Goal: Information Seeking & Learning: Learn about a topic

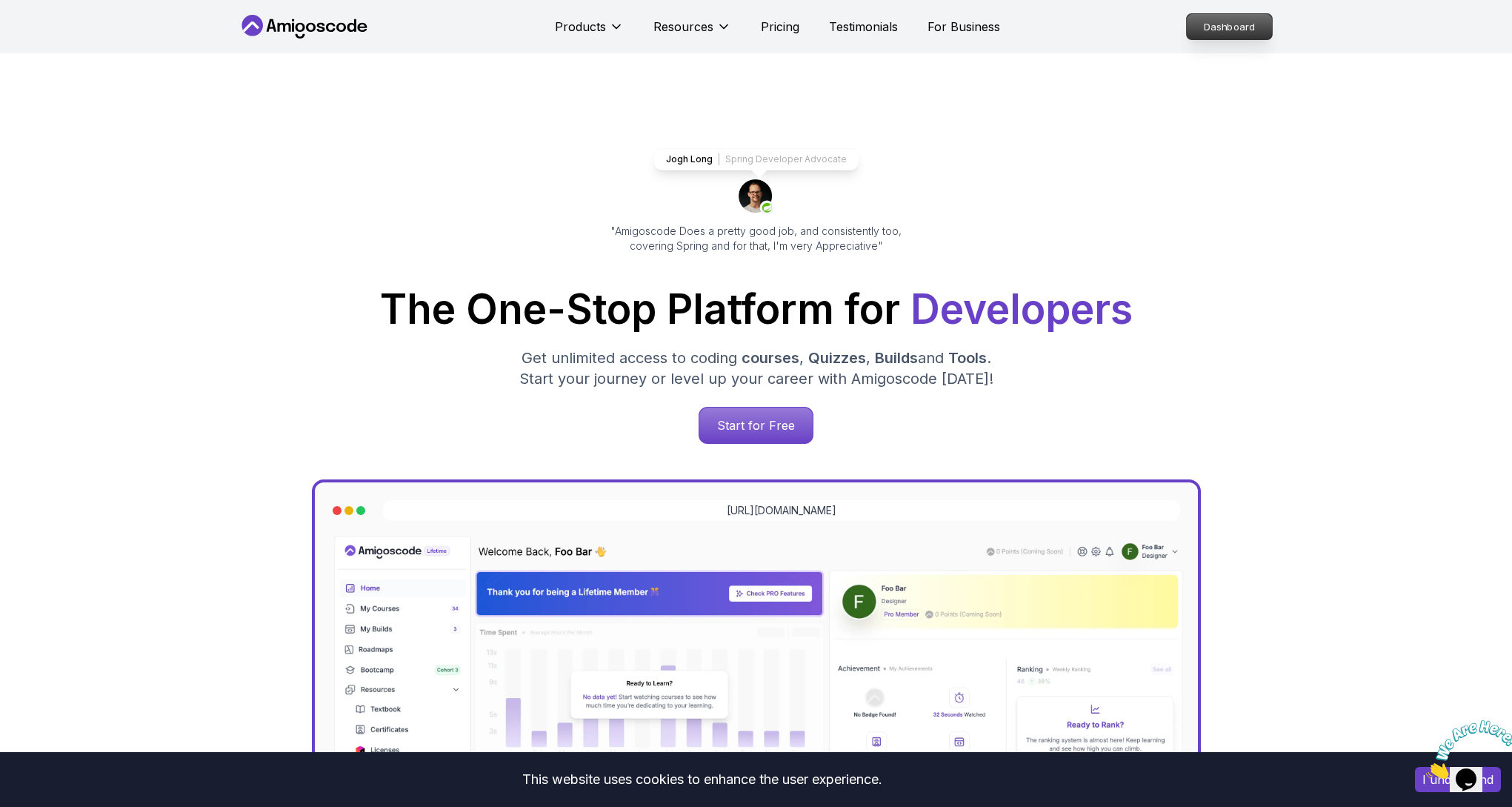
click at [1201, 33] on p "Dashboard" at bounding box center [1229, 27] width 85 height 25
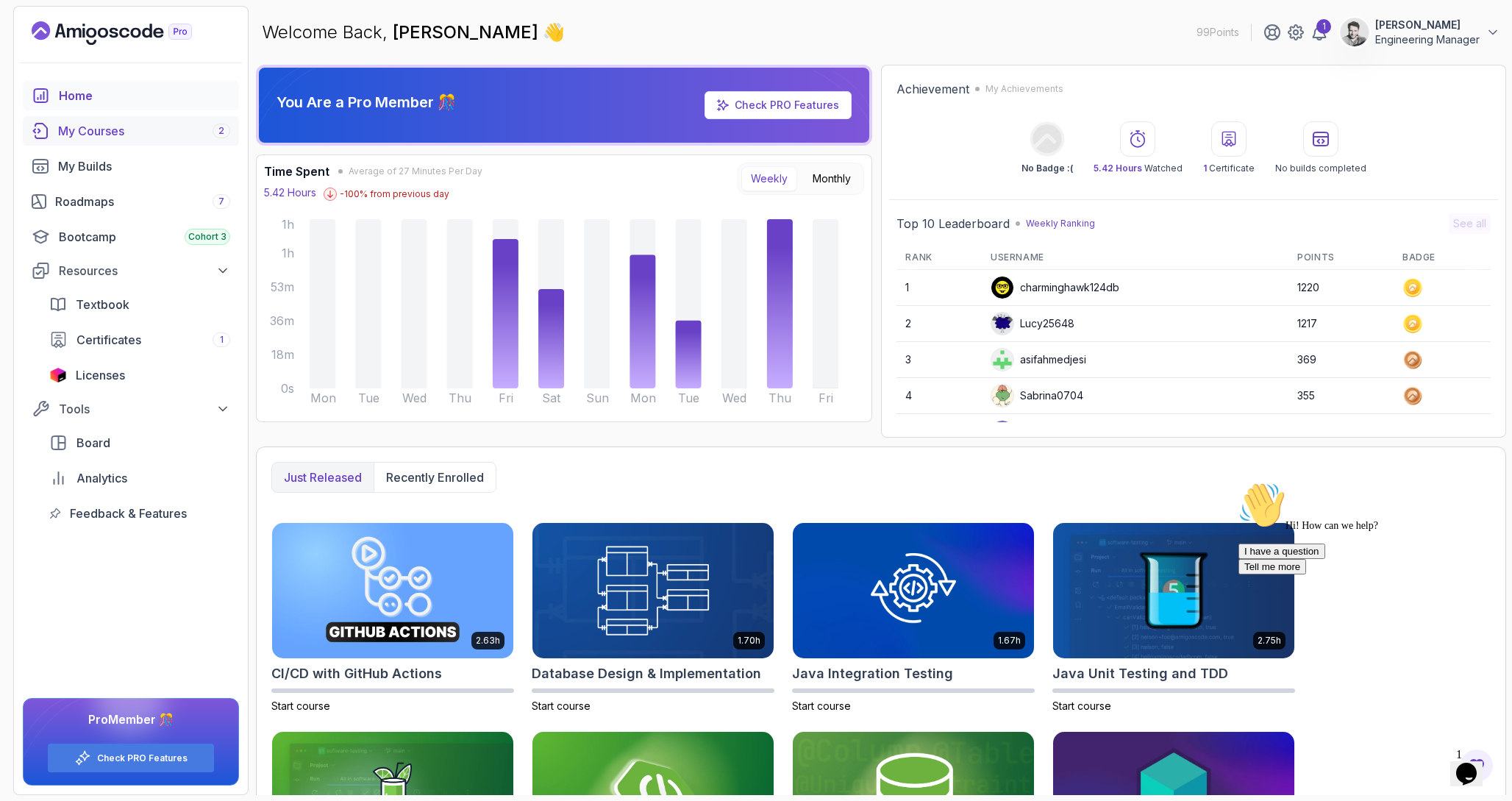
click at [139, 135] on div "My Courses 2" at bounding box center [144, 131] width 172 height 18
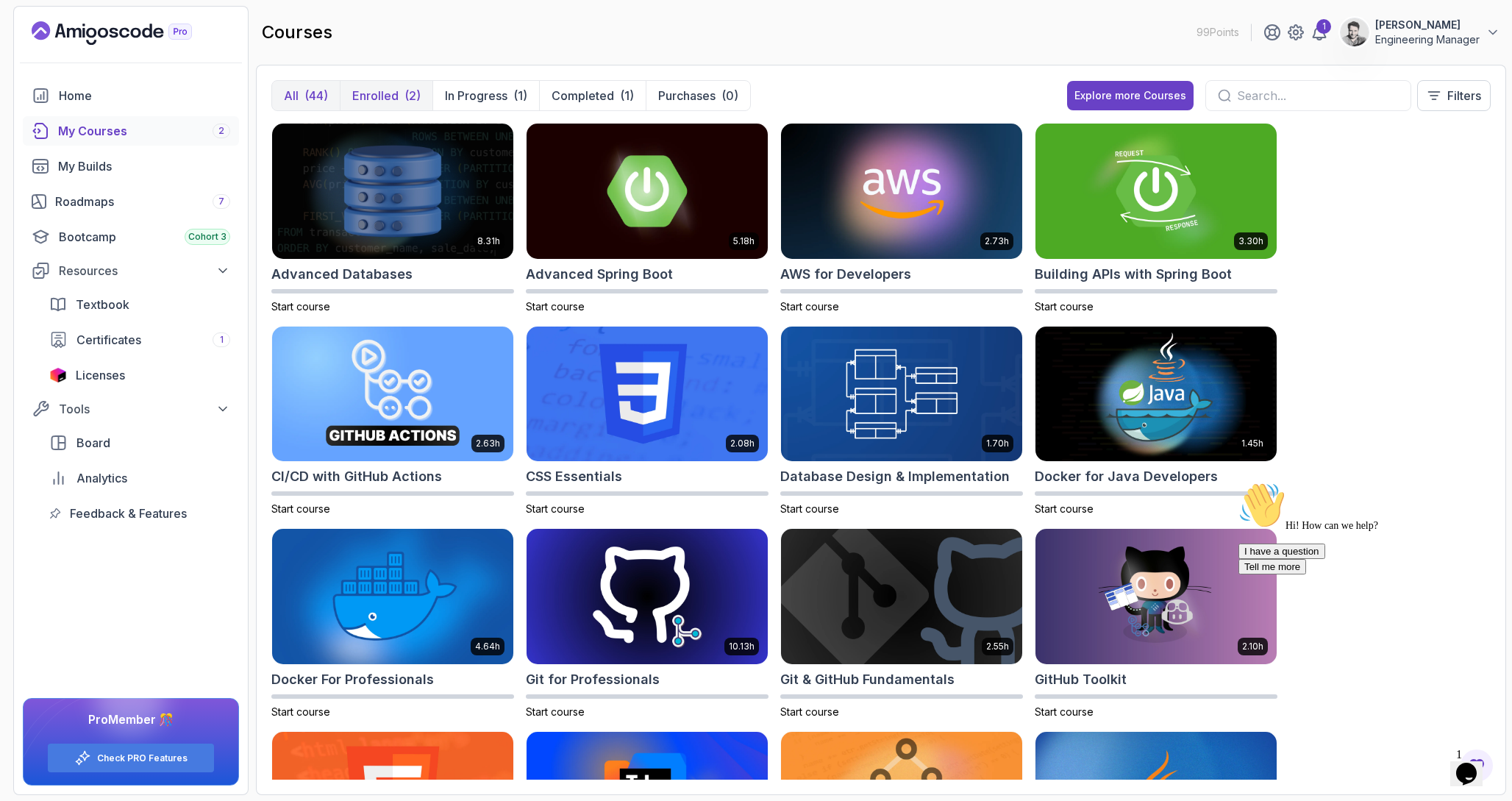
click at [389, 91] on p "Enrolled" at bounding box center [375, 96] width 46 height 18
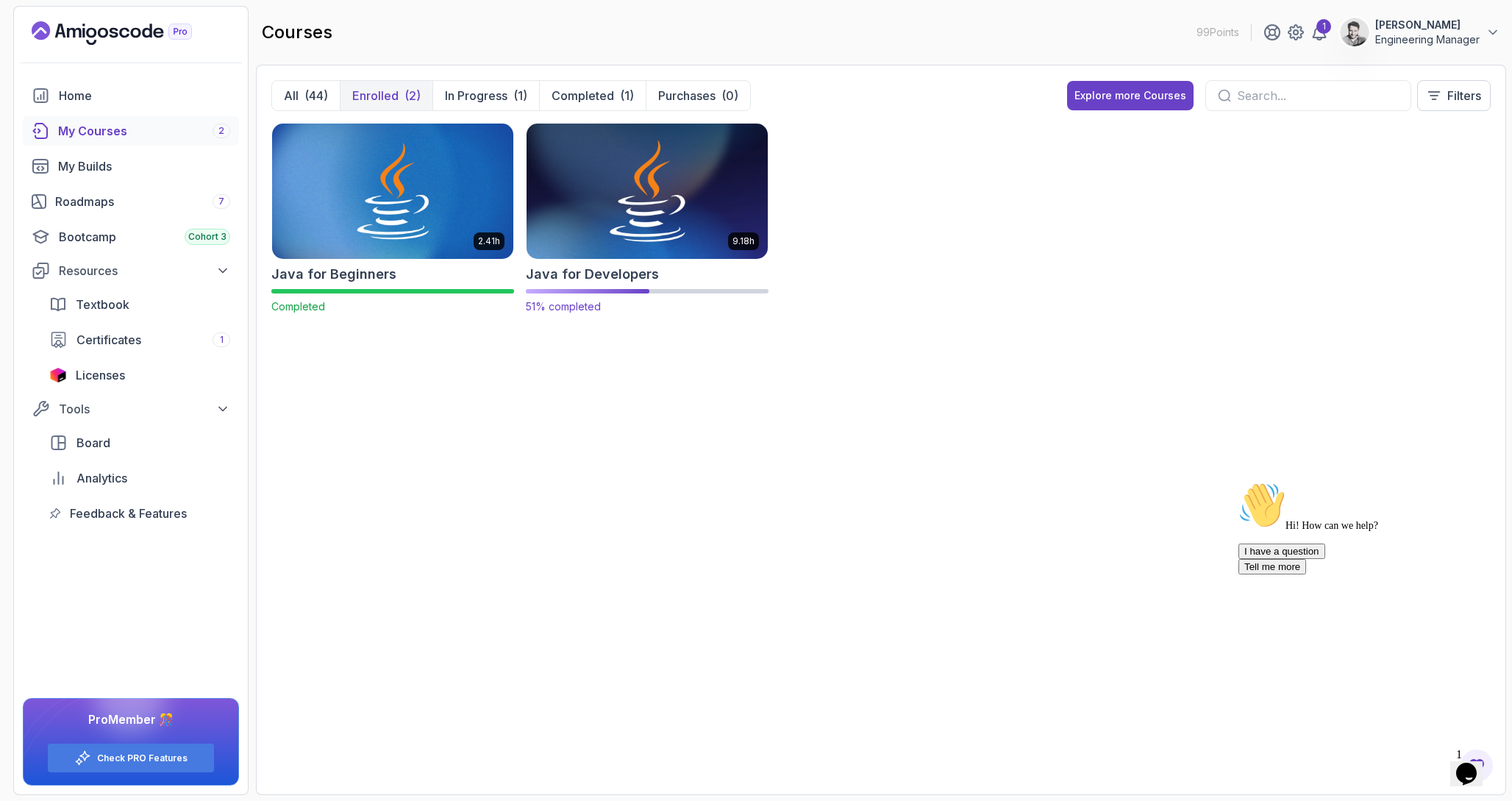
click at [597, 212] on img at bounding box center [647, 191] width 253 height 142
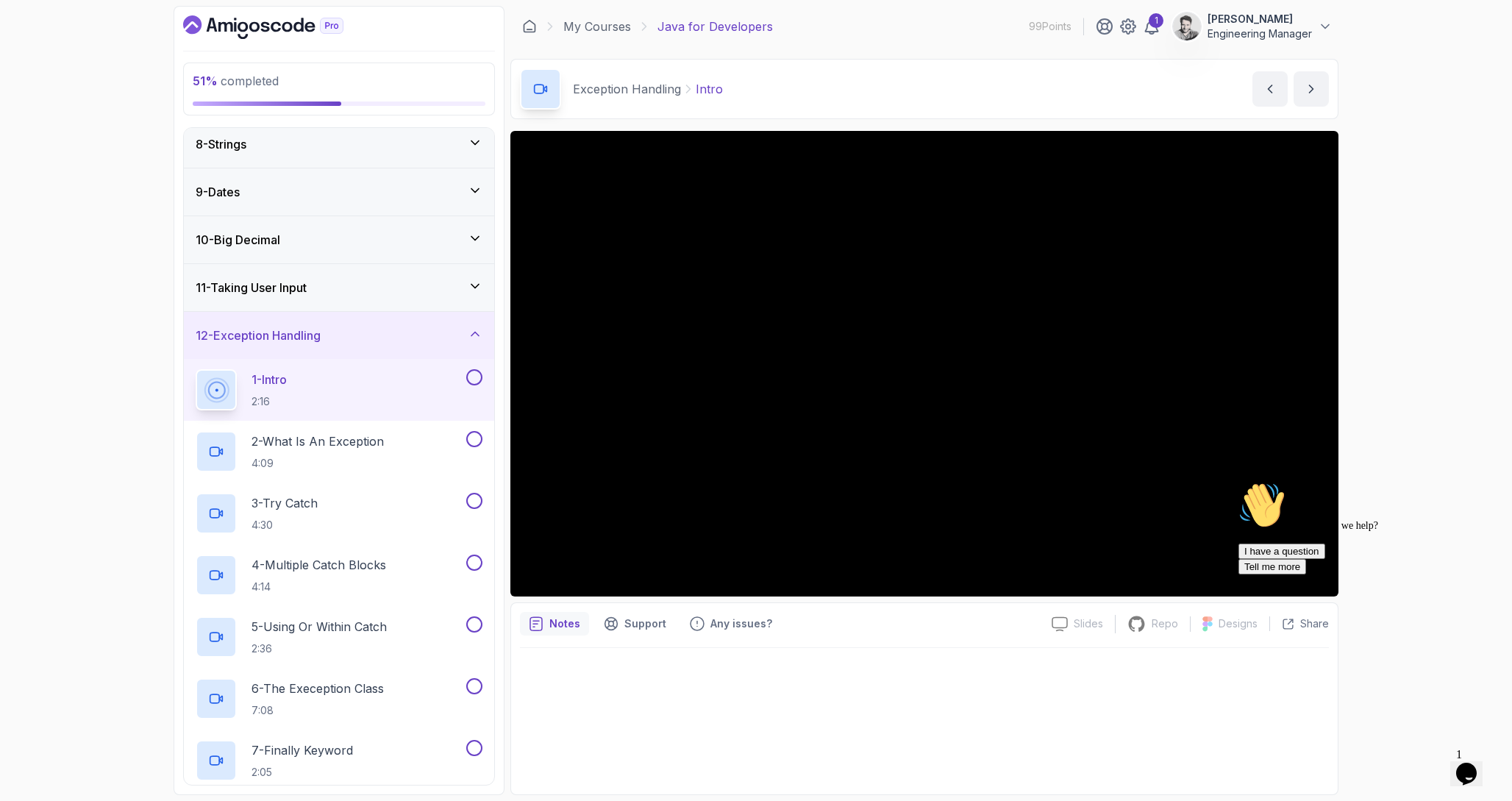
scroll to position [326, 0]
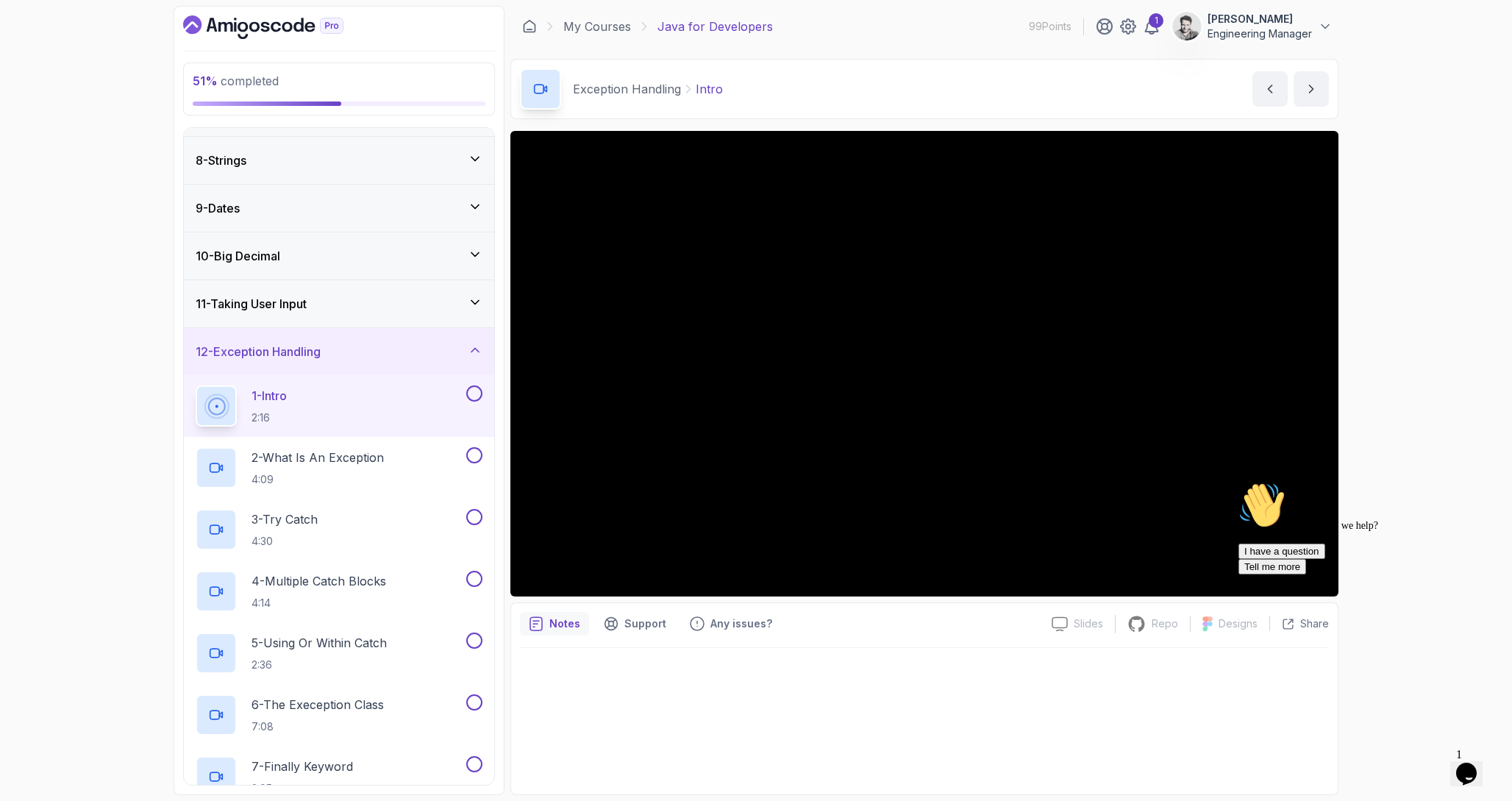
click at [303, 349] on h3 "12 - Exception Handling" at bounding box center [258, 352] width 125 height 18
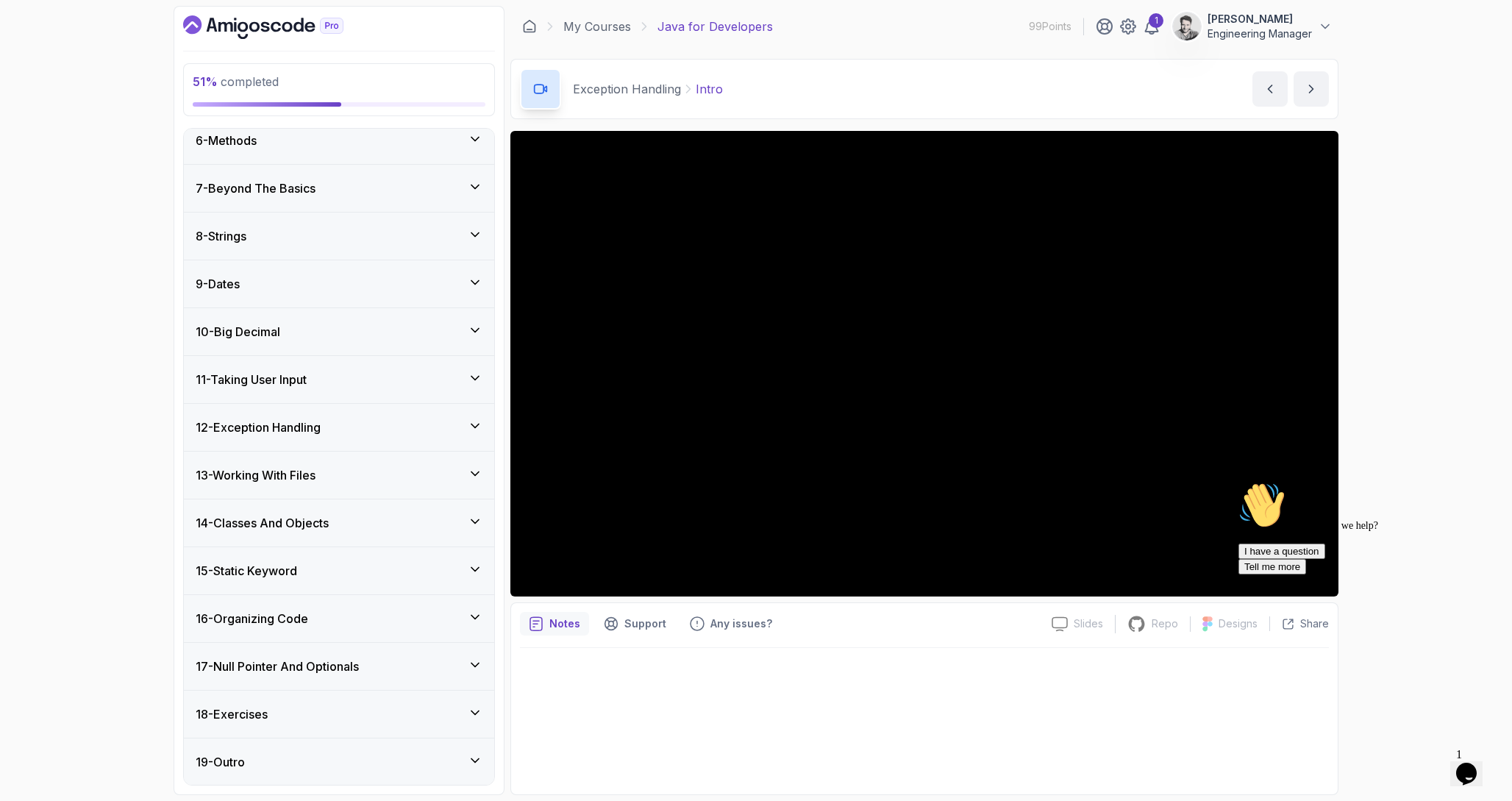
scroll to position [251, 0]
click at [327, 479] on div "13 - Working With Files" at bounding box center [339, 475] width 287 height 18
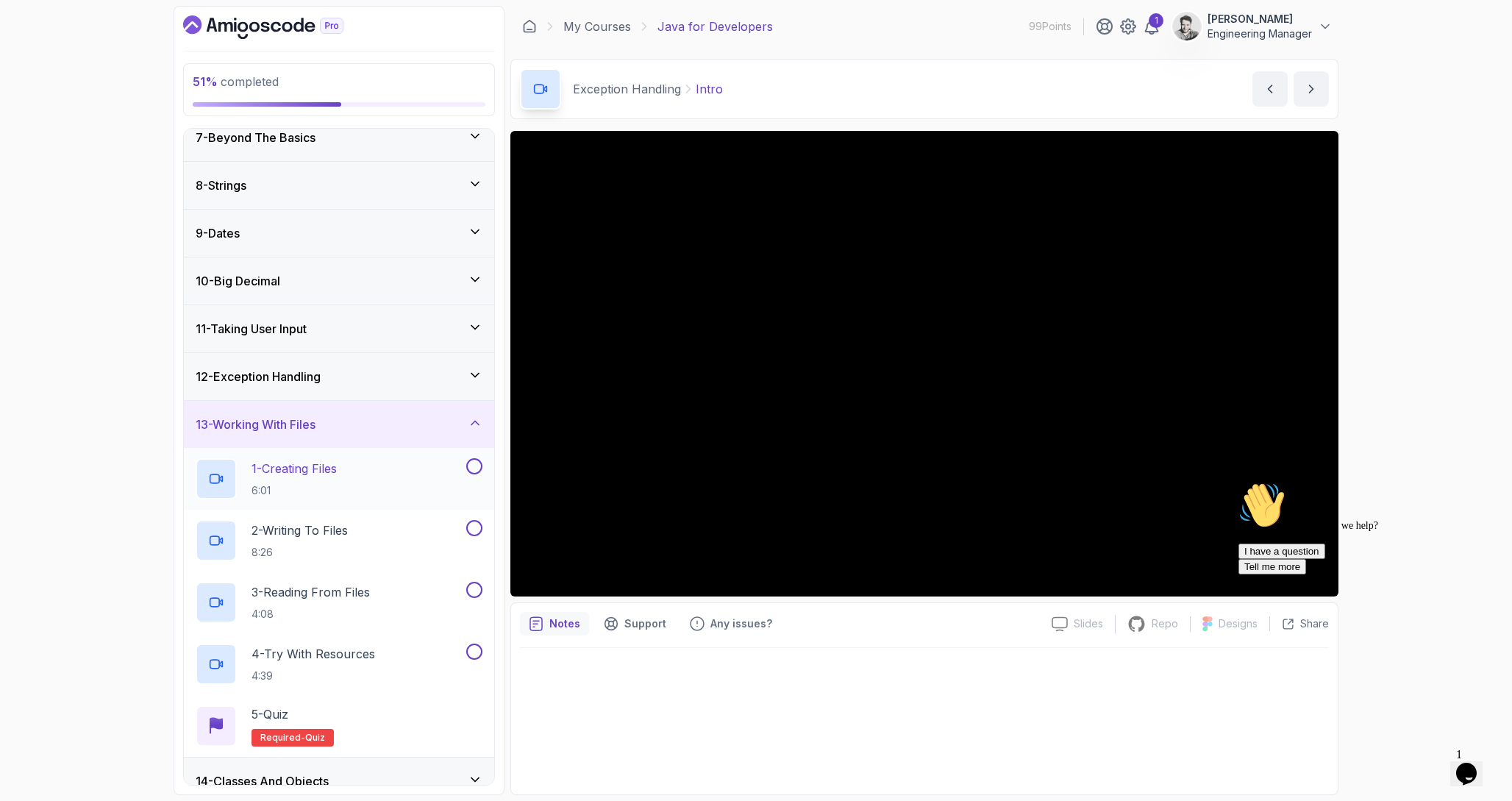
scroll to position [306, 0]
click at [300, 456] on p "1 - Creating Files" at bounding box center [294, 465] width 85 height 18
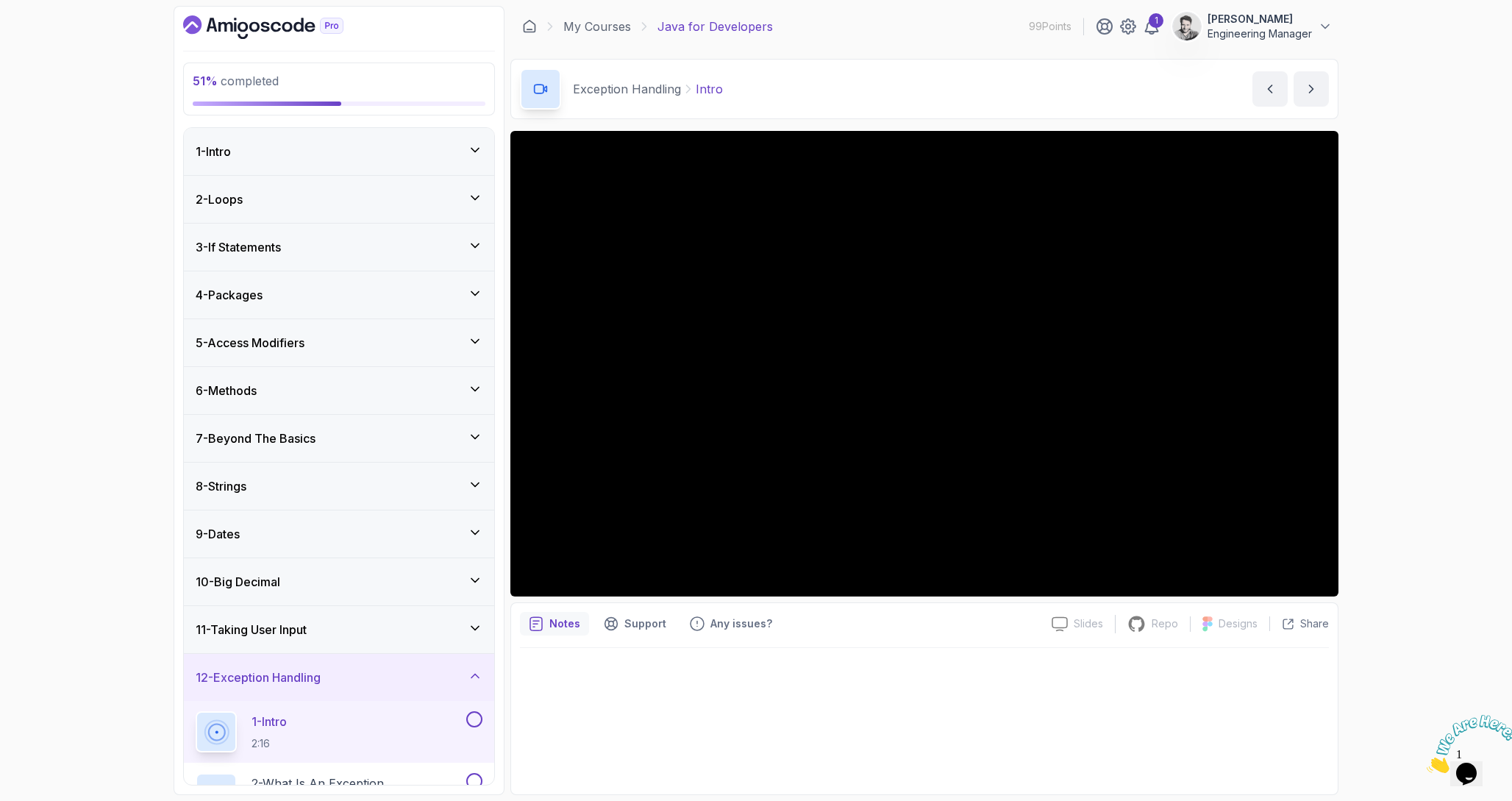
click at [1304, 18] on p "[PERSON_NAME]" at bounding box center [1260, 19] width 105 height 15
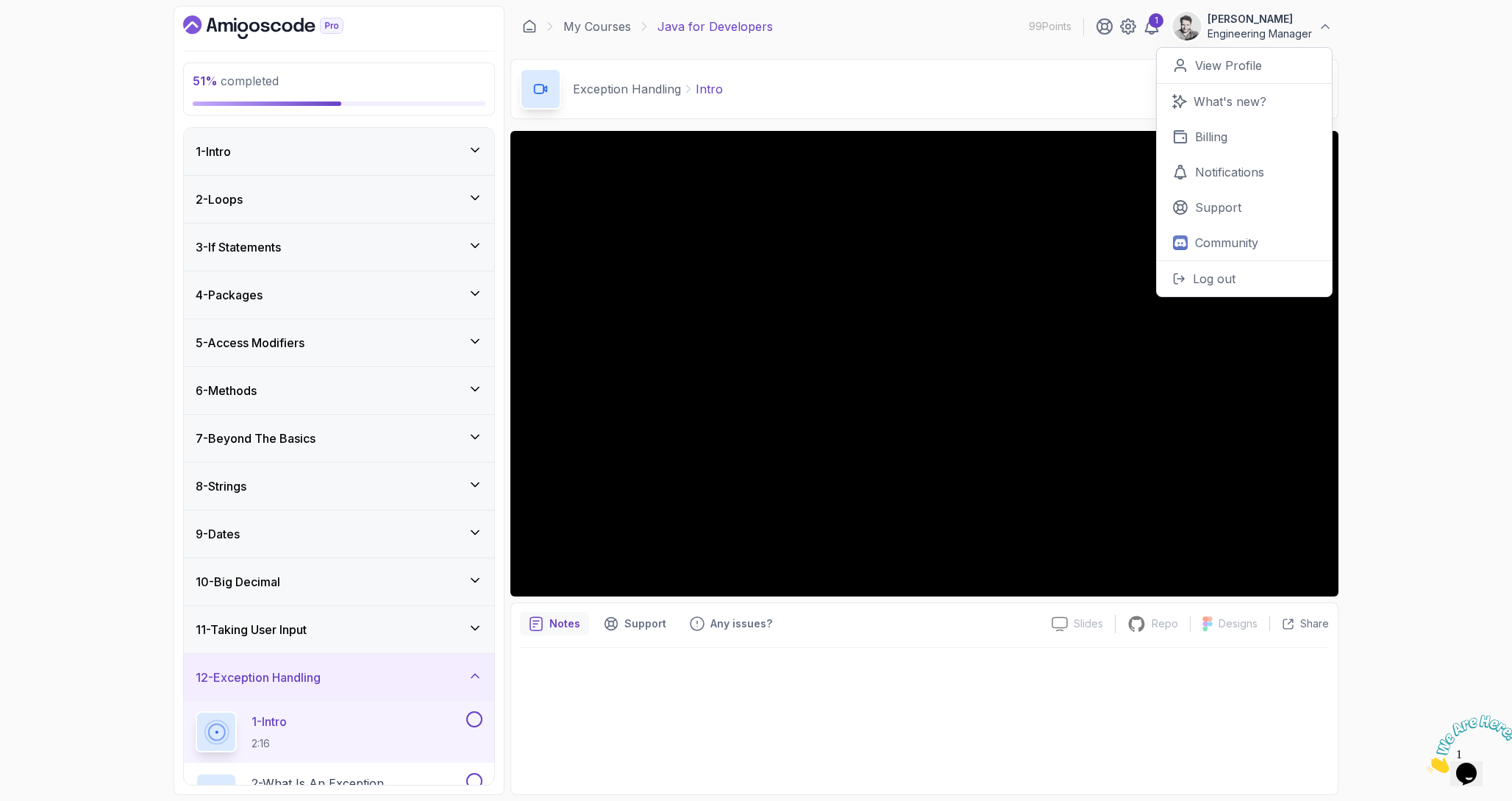
click at [1421, 58] on div "51 % completed 1 - Intro 2 - Loops 3 - If Statements 4 - Packages 5 - Access Mo…" at bounding box center [756, 400] width 1512 height 801
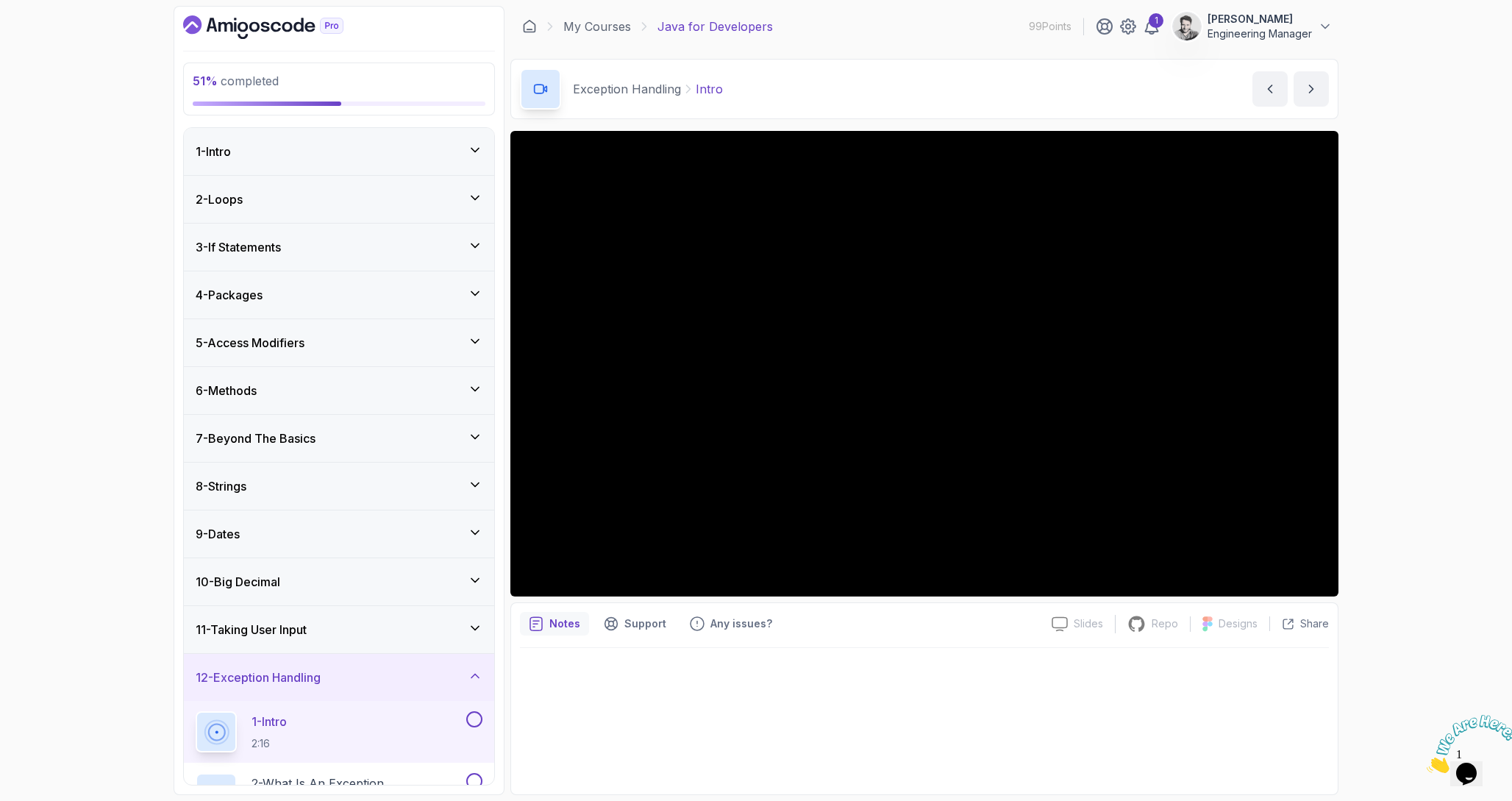
click at [274, 21] on icon "Dashboard" at bounding box center [264, 27] width 160 height 24
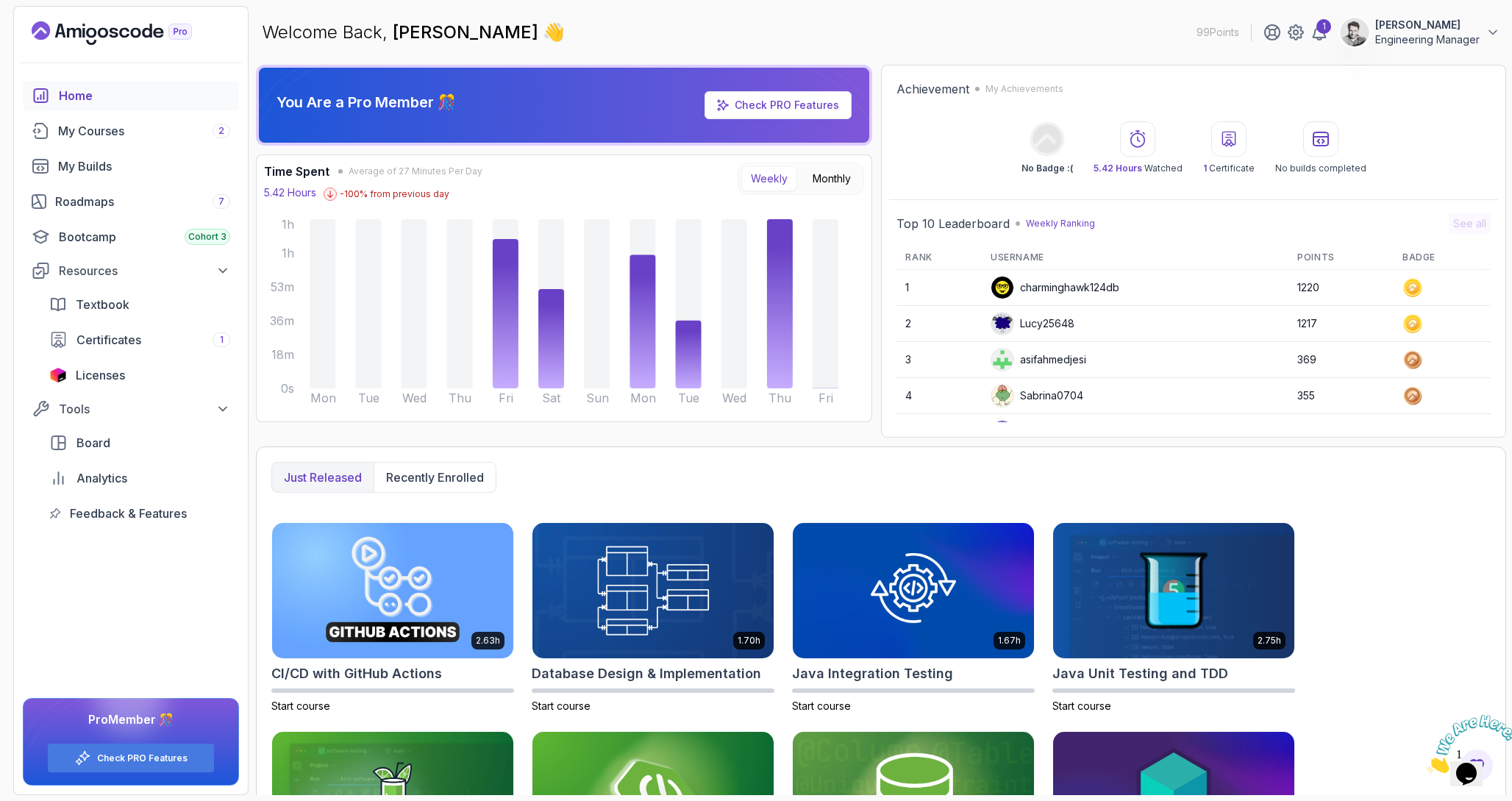
click at [1420, 33] on p "Engineering Manager" at bounding box center [1427, 40] width 105 height 15
click at [1390, 142] on p "Billing" at bounding box center [1379, 143] width 32 height 18
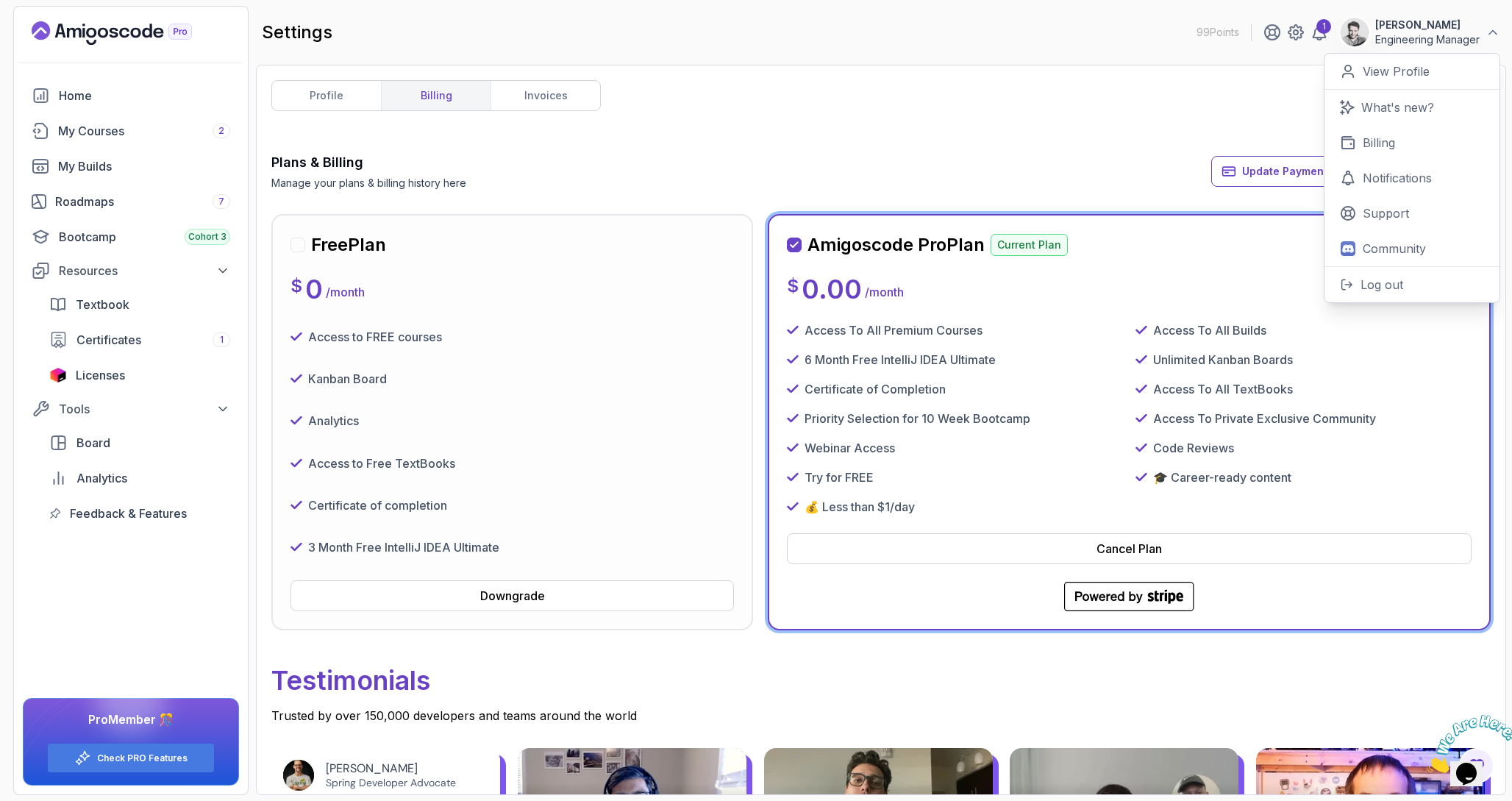
click at [1022, 122] on div "profile billing invoices Plans & Billing Manage your plans & billing history he…" at bounding box center [881, 430] width 1219 height 699
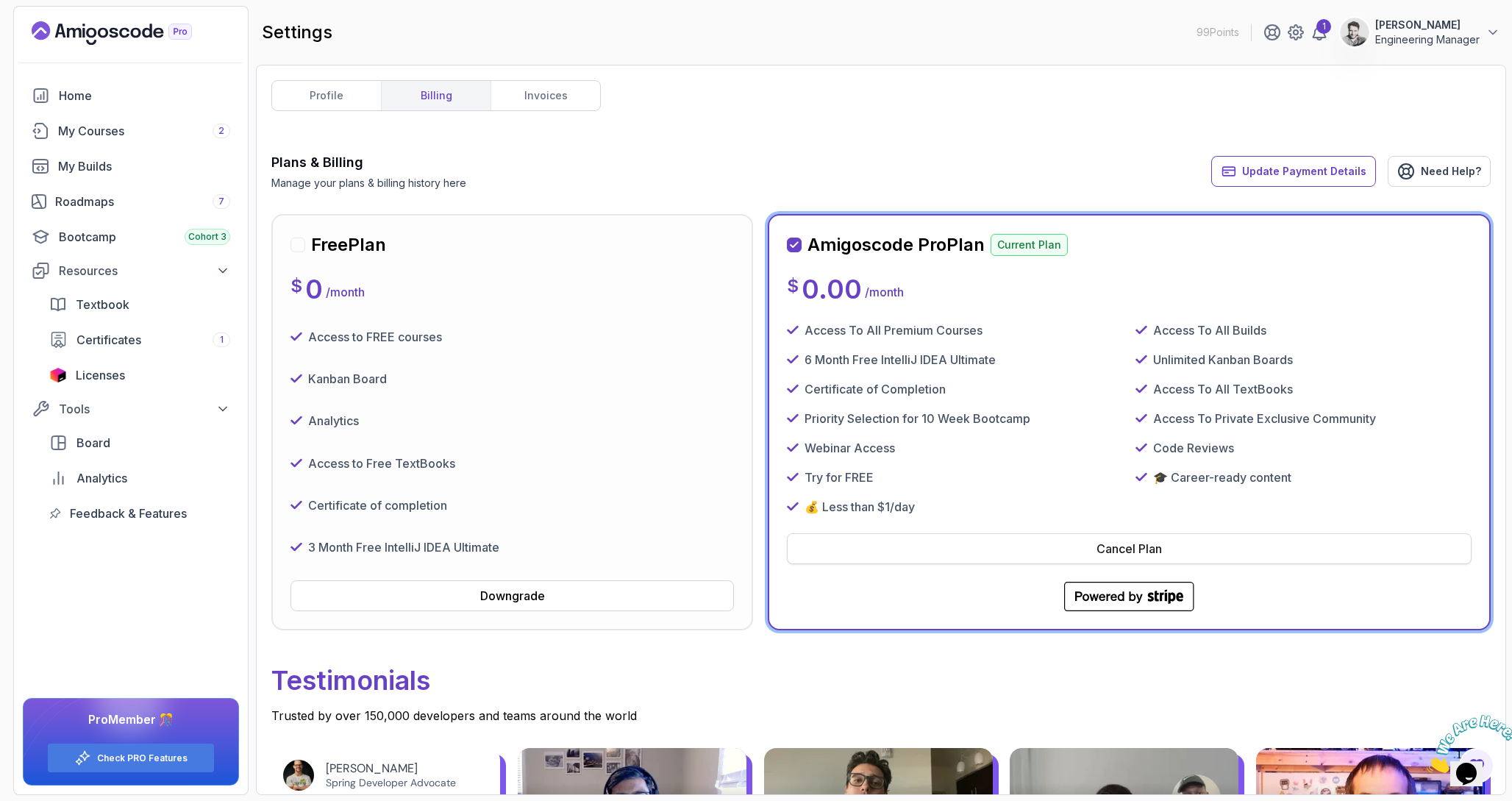
click at [1096, 554] on div "Cancel Plan" at bounding box center [1128, 548] width 66 height 18
click at [122, 135] on div "My Courses 2" at bounding box center [144, 131] width 172 height 18
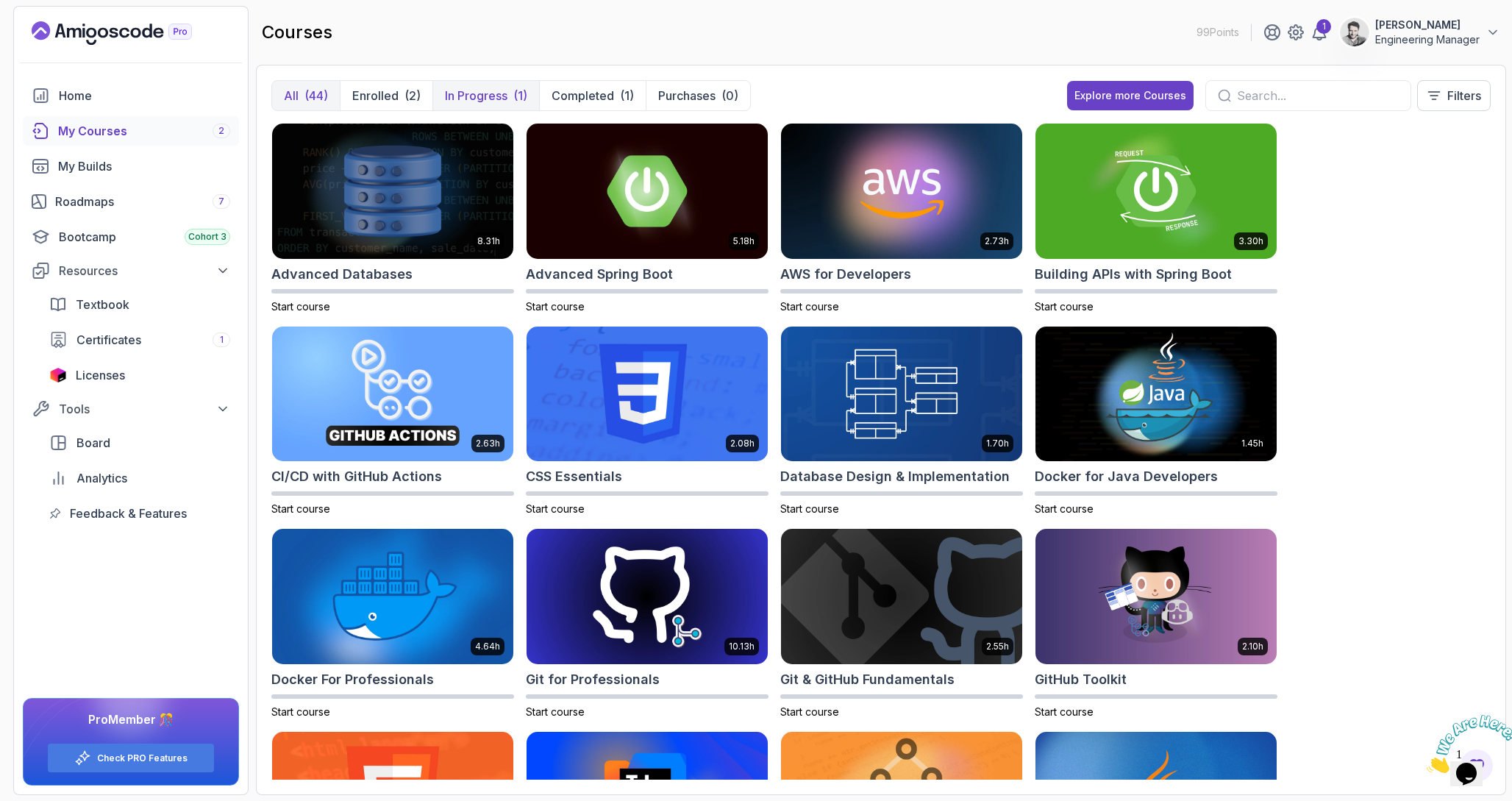
click at [493, 96] on p "In Progress" at bounding box center [476, 96] width 63 height 18
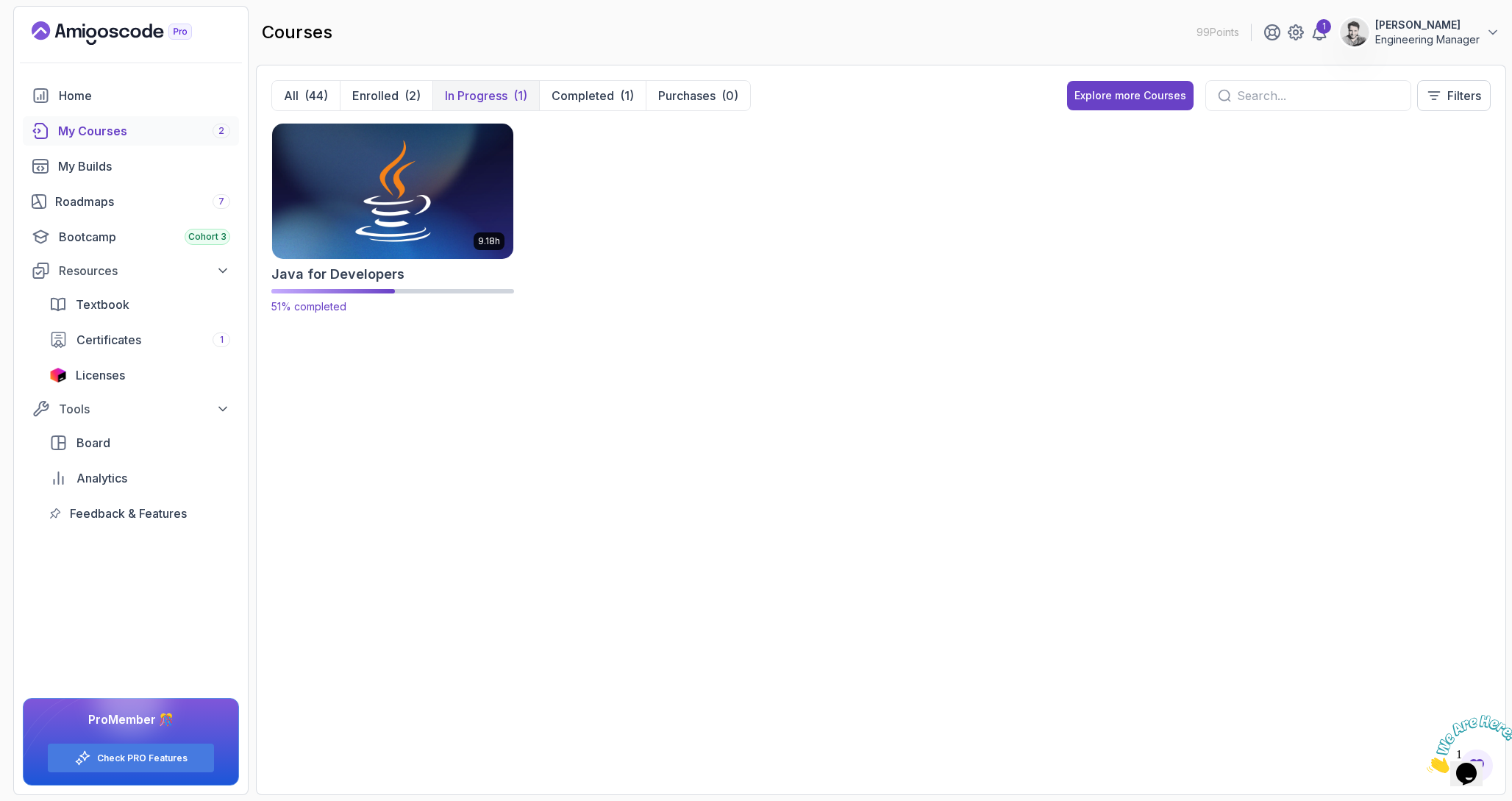
click at [456, 250] on img at bounding box center [393, 191] width 253 height 142
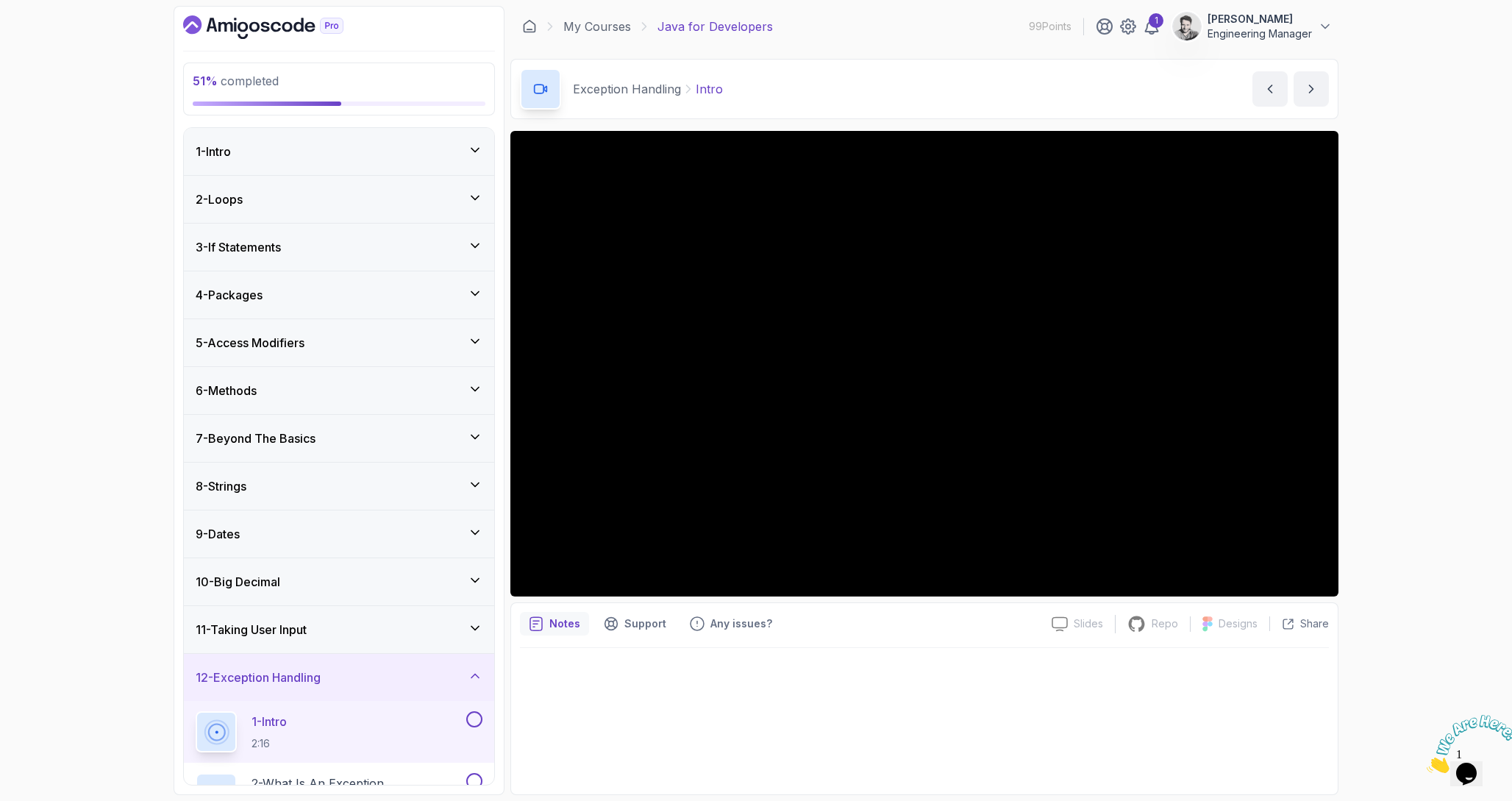
click at [294, 676] on h3 "12 - Exception Handling" at bounding box center [258, 677] width 125 height 18
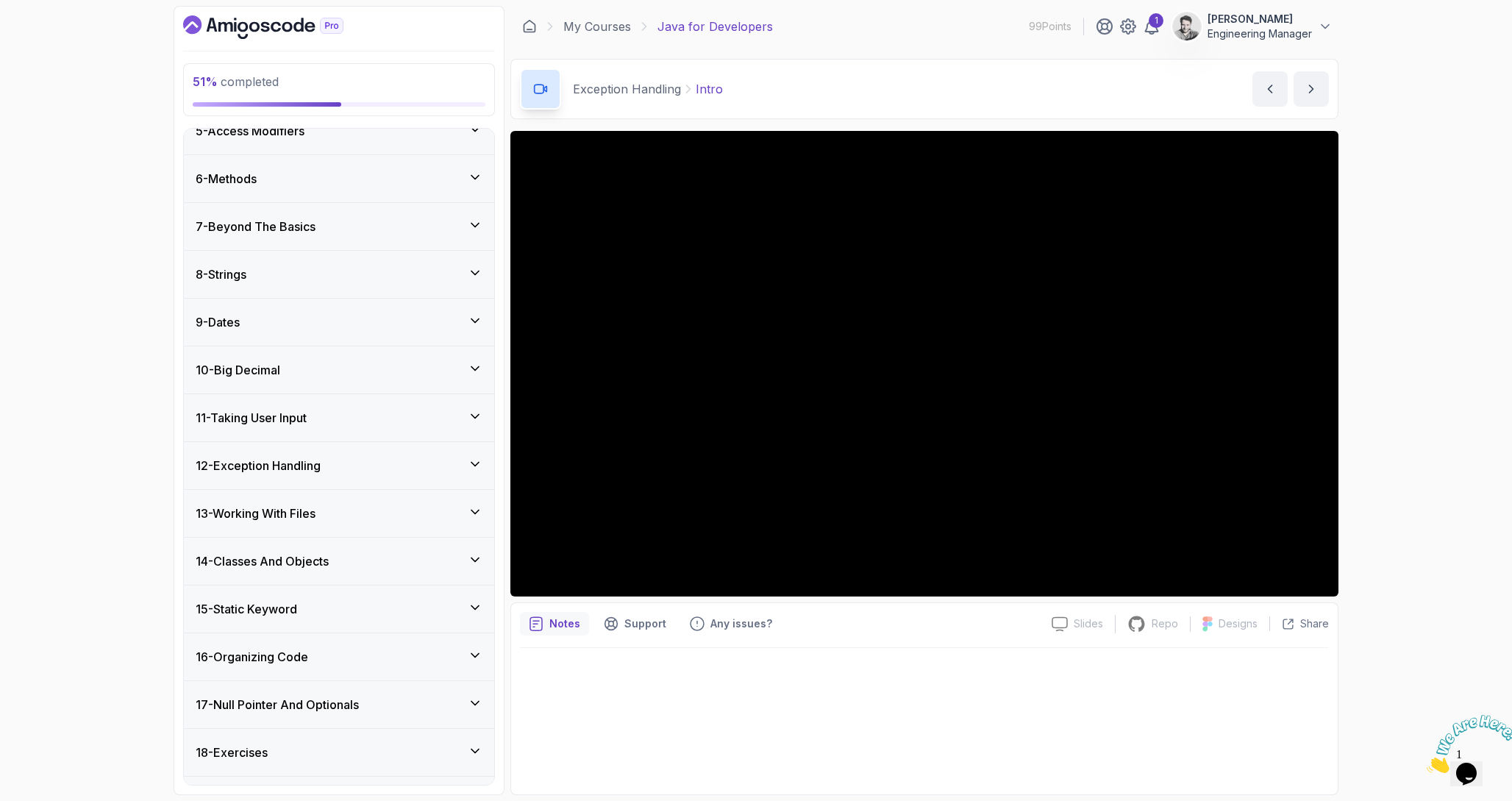
scroll to position [211, 0]
click at [294, 598] on div "15 - Static Keyword" at bounding box center [339, 610] width 311 height 47
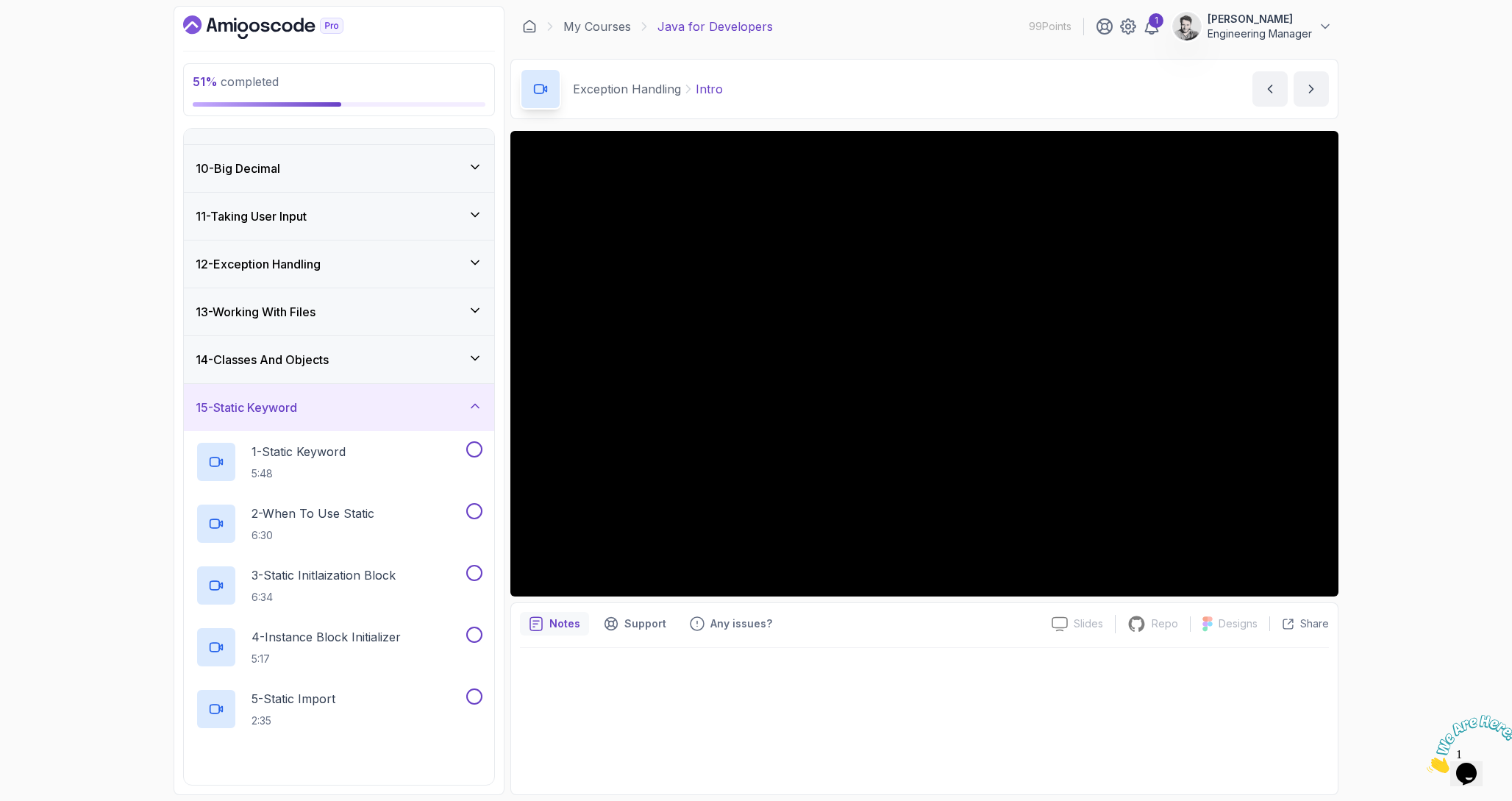
scroll to position [412, 0]
click at [293, 476] on p "5:48" at bounding box center [299, 476] width 94 height 15
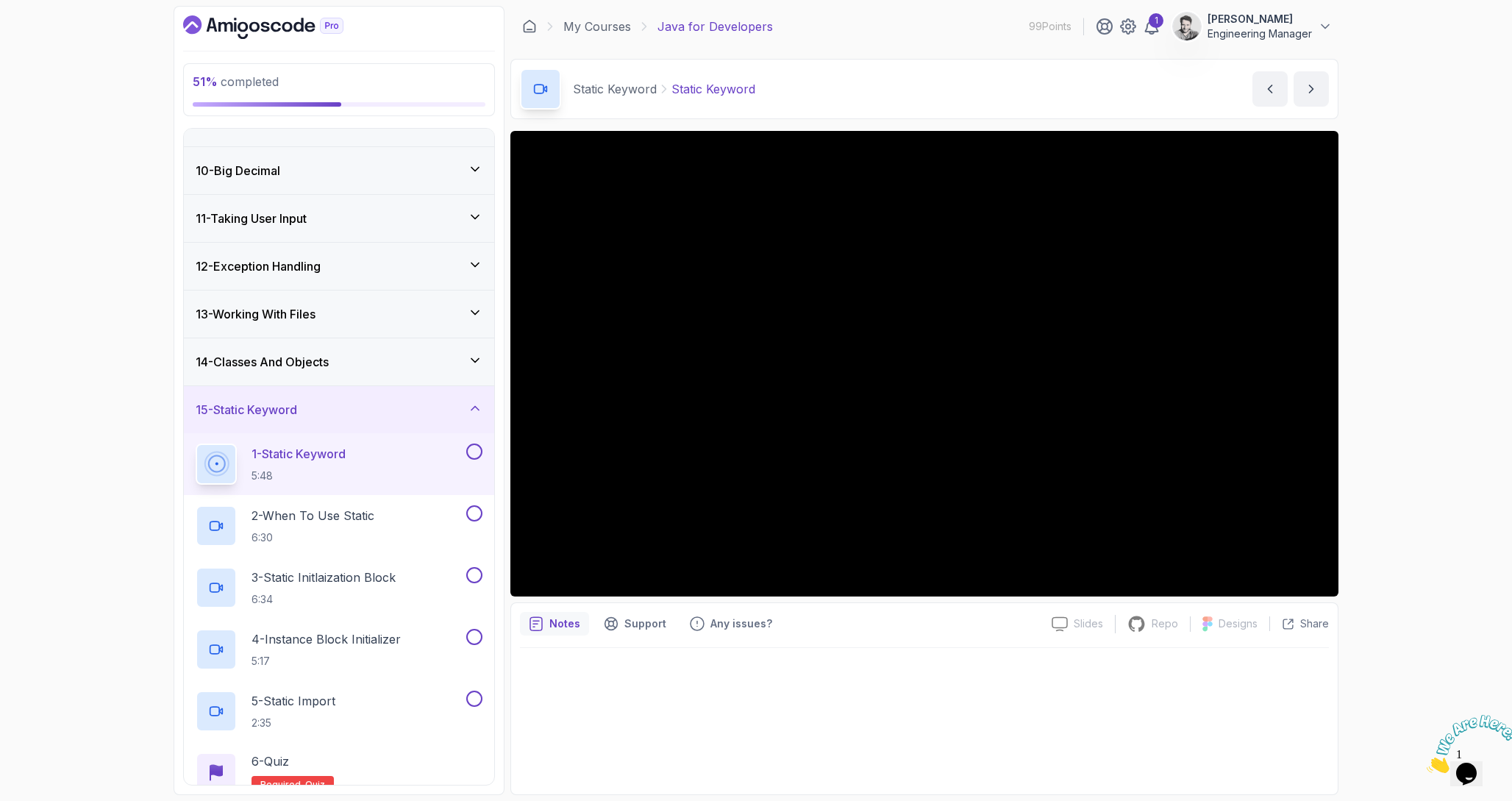
click at [839, 681] on div at bounding box center [924, 716] width 809 height 138
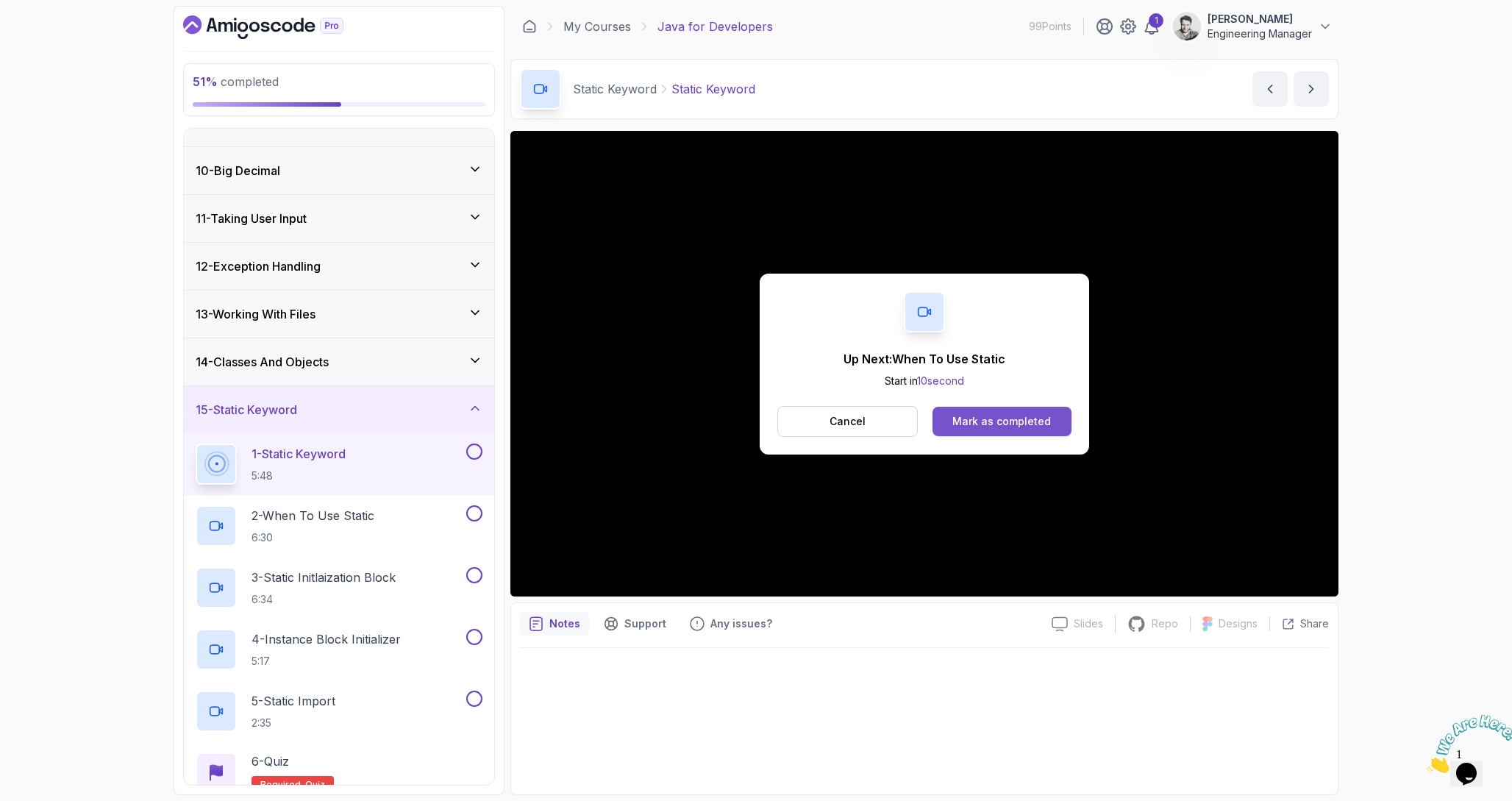
click at [1035, 429] on button "Mark as completed" at bounding box center [1002, 421] width 139 height 29
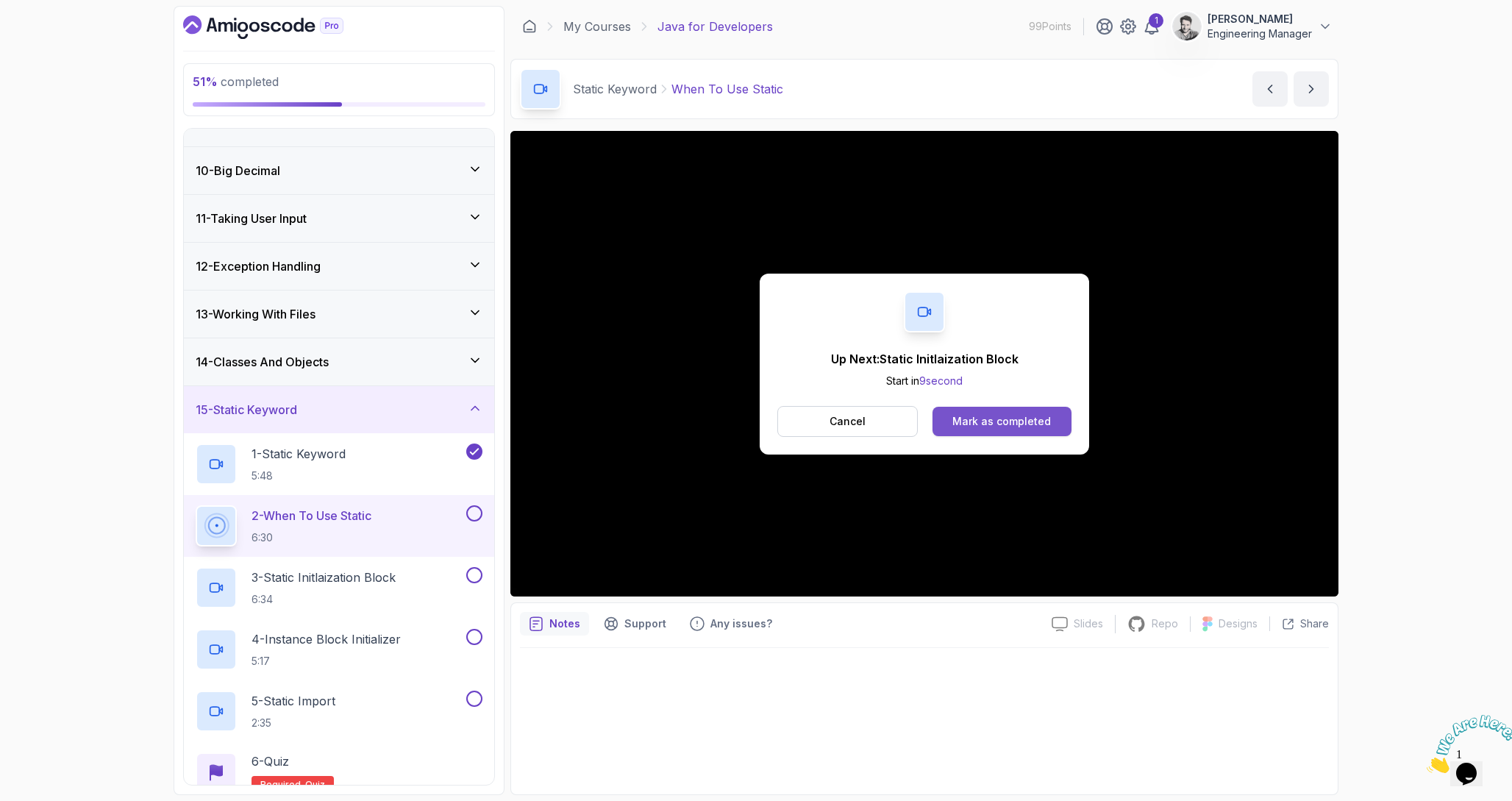
click at [1056, 425] on button "Mark as completed" at bounding box center [1002, 421] width 139 height 29
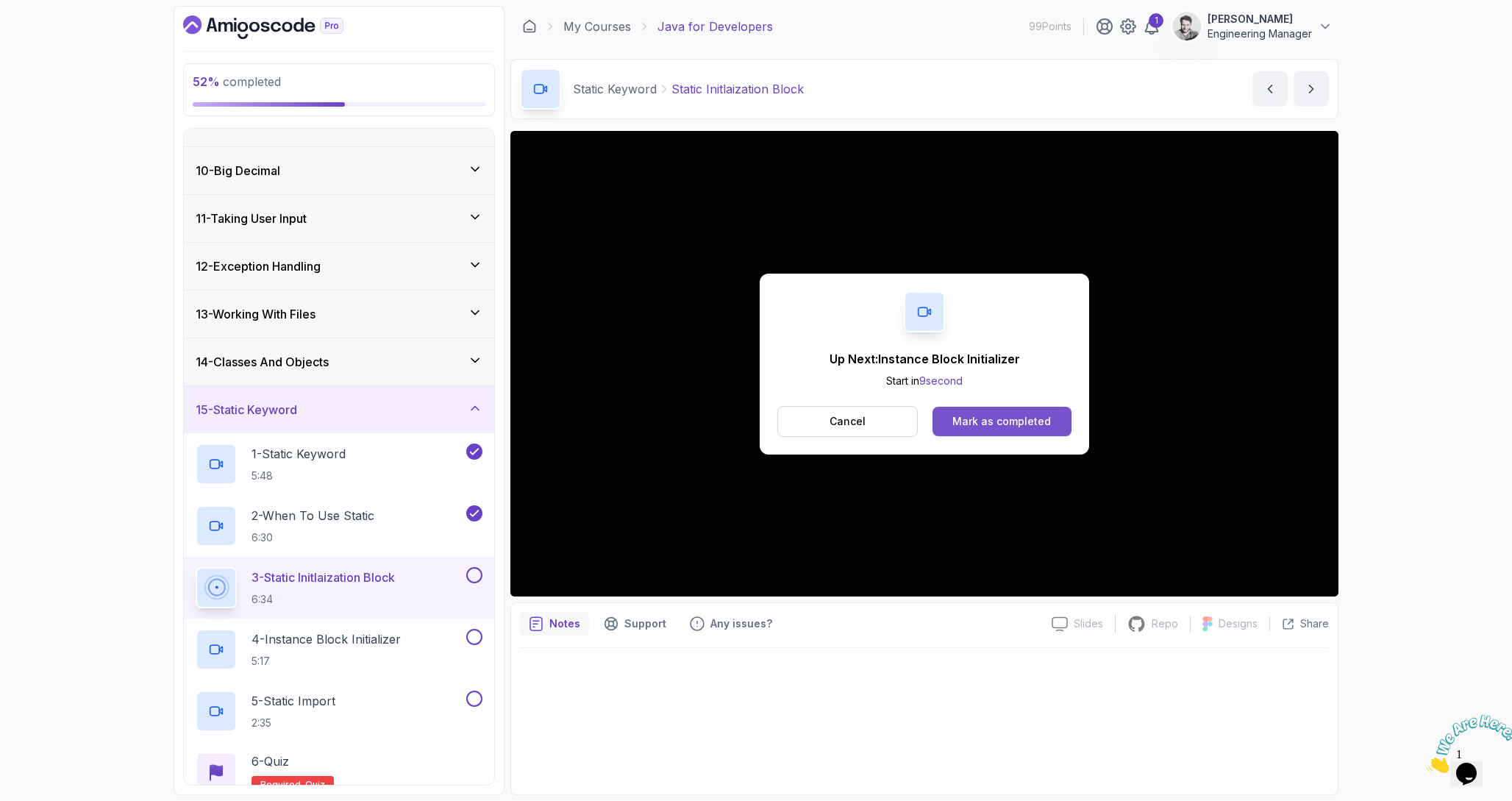
click at [1048, 420] on div "Mark as completed" at bounding box center [1002, 421] width 99 height 15
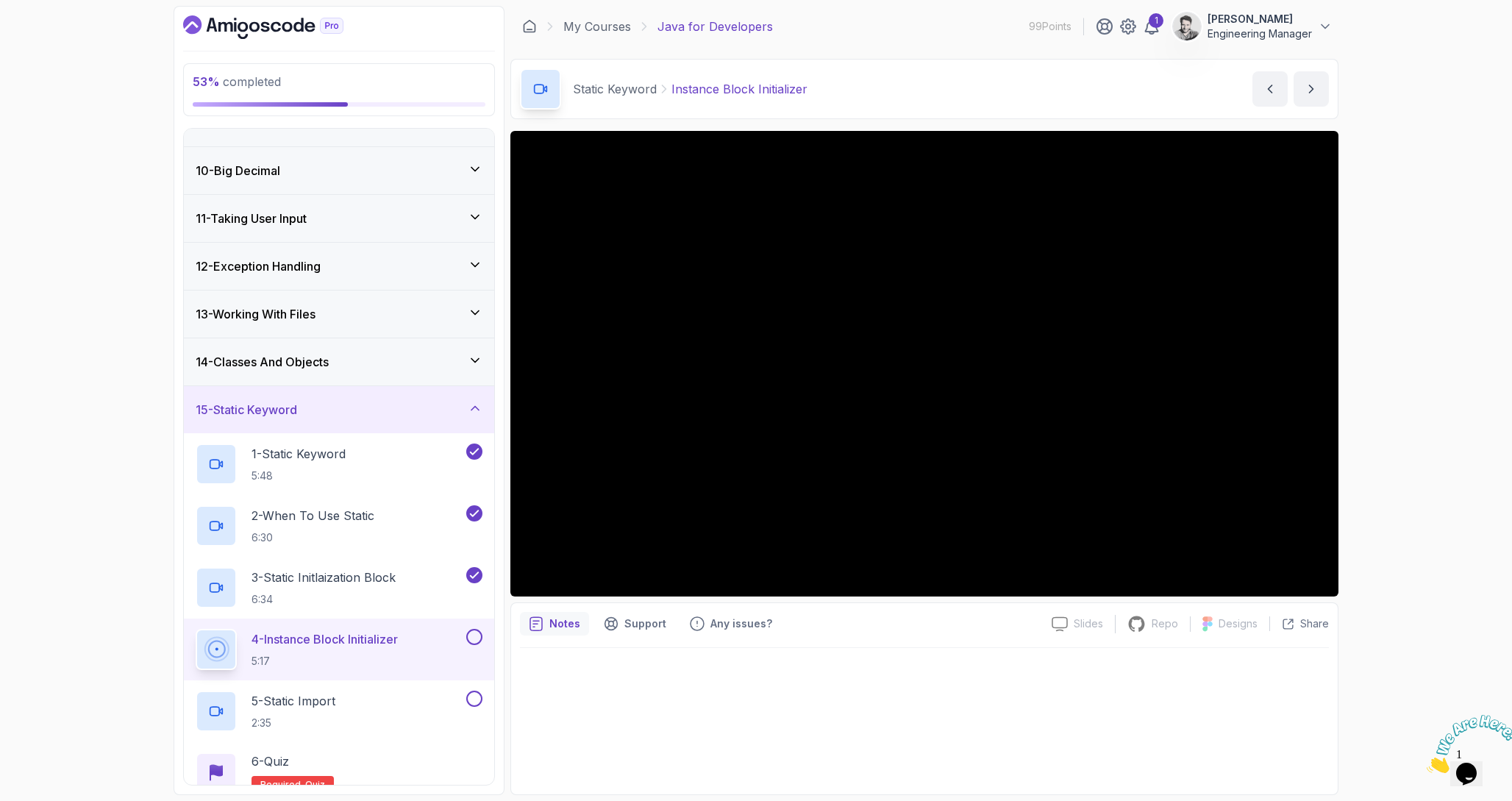
click at [1010, 93] on div "Static Keyword Instance Block Initializer Instance Block Initializer by [PERSON…" at bounding box center [924, 89] width 828 height 60
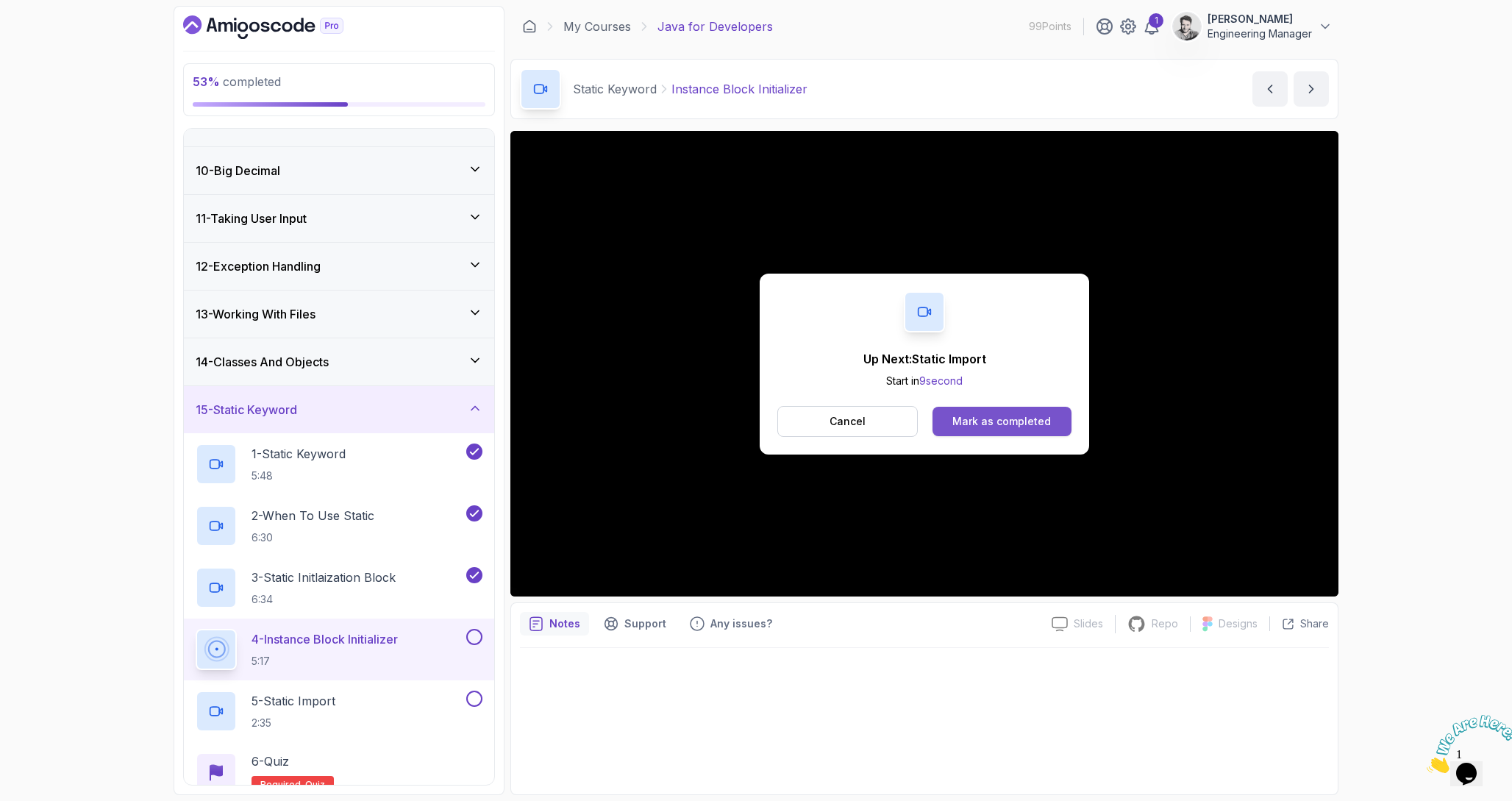
click at [1038, 424] on div "Mark as completed" at bounding box center [1002, 421] width 99 height 15
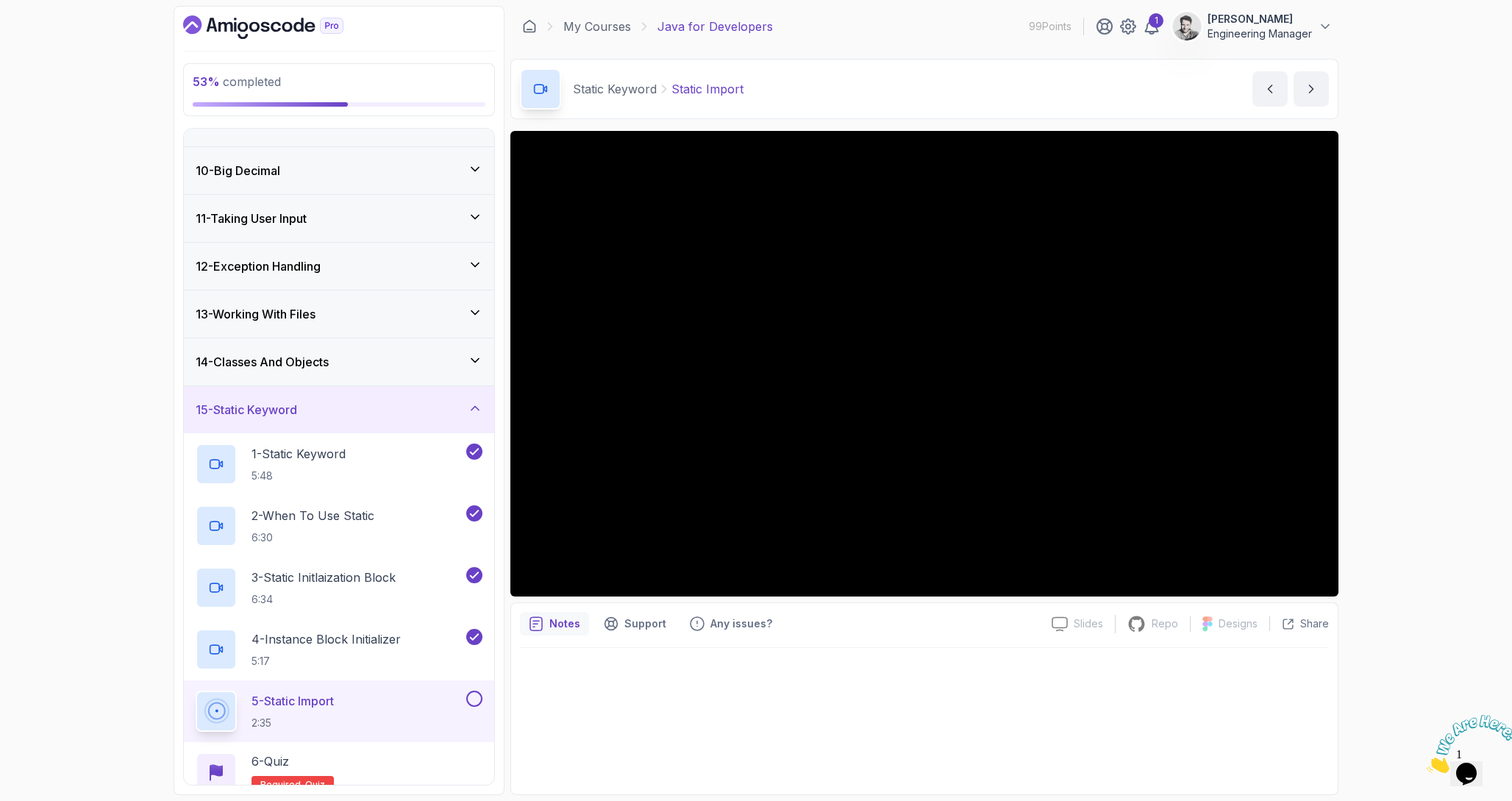
click at [750, 417] on div at bounding box center [924, 364] width 828 height 465
click at [306, 706] on p "5 - Static Import" at bounding box center [293, 701] width 82 height 18
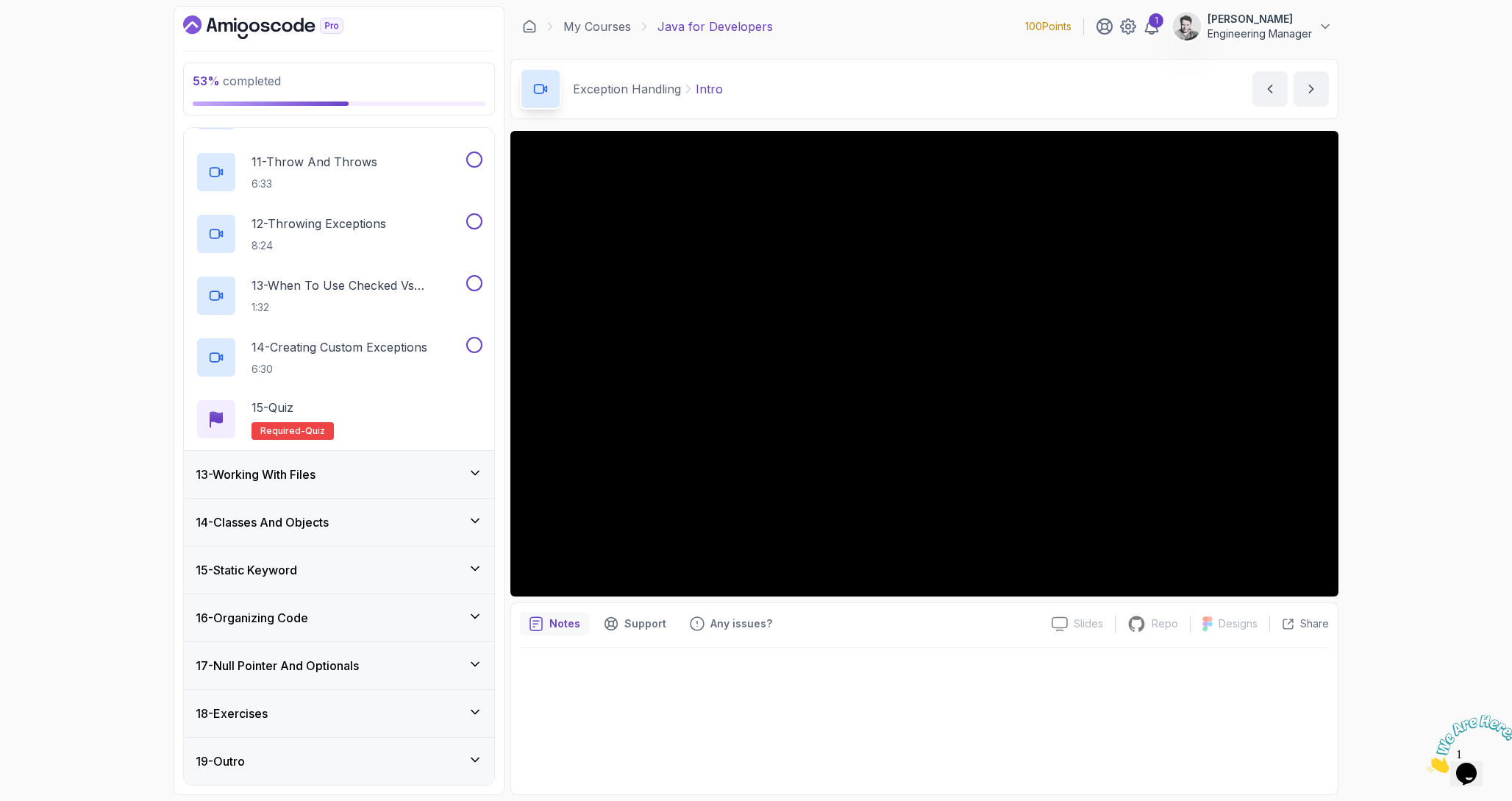
click at [286, 569] on h3 "15 - Static Keyword" at bounding box center [247, 570] width 102 height 18
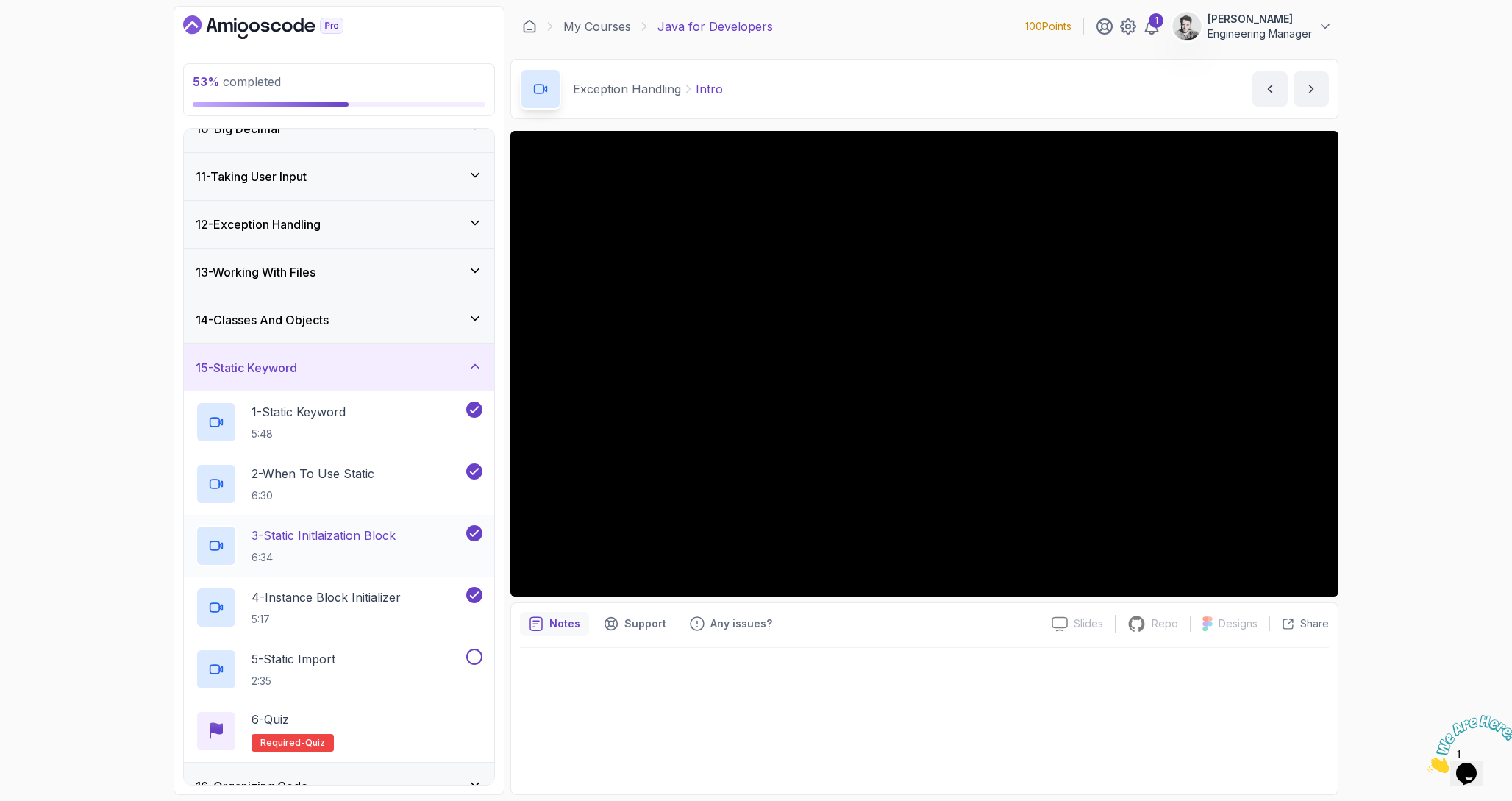
scroll to position [481, 0]
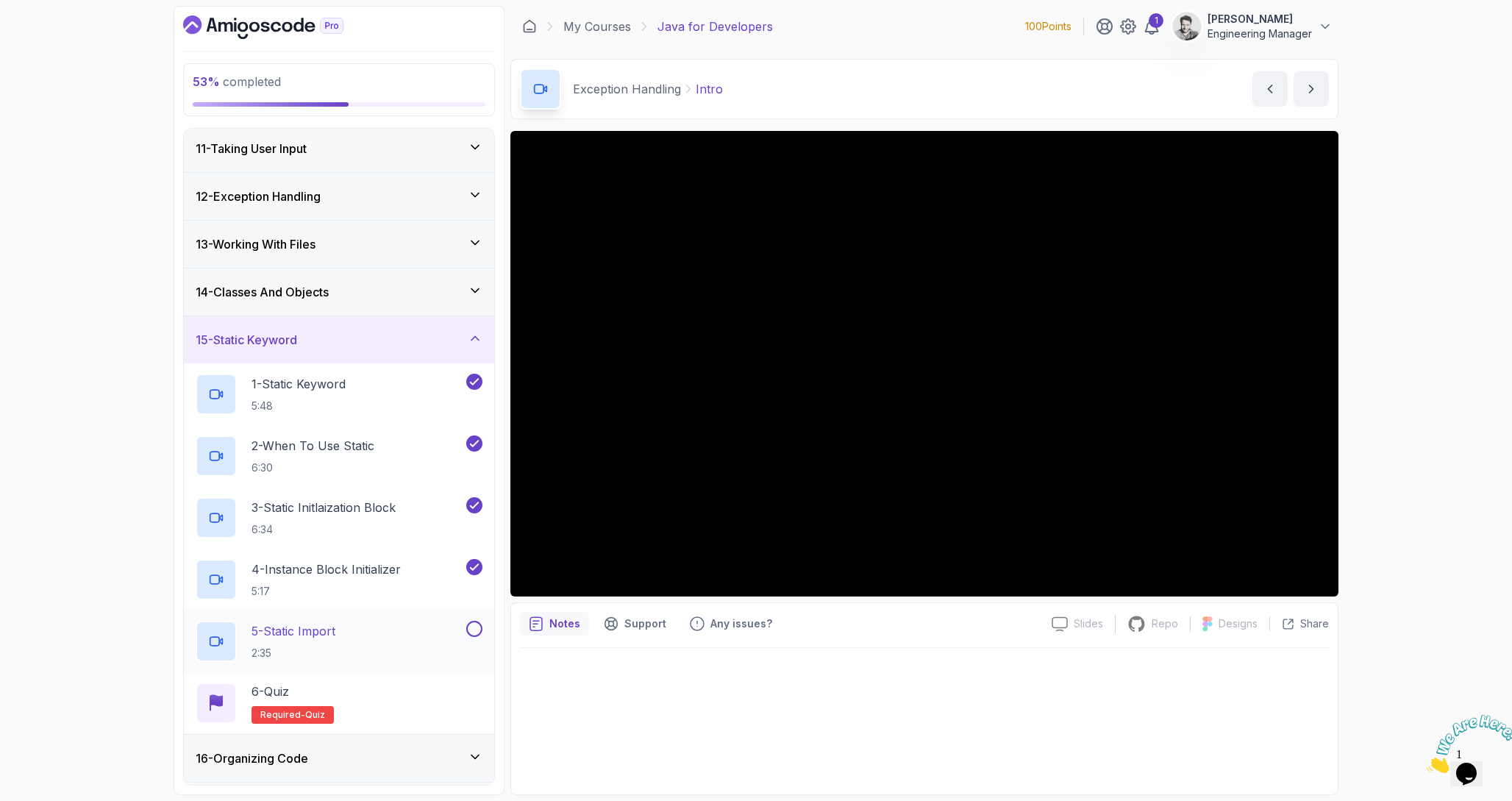
click at [297, 646] on p "2:35" at bounding box center [294, 653] width 84 height 15
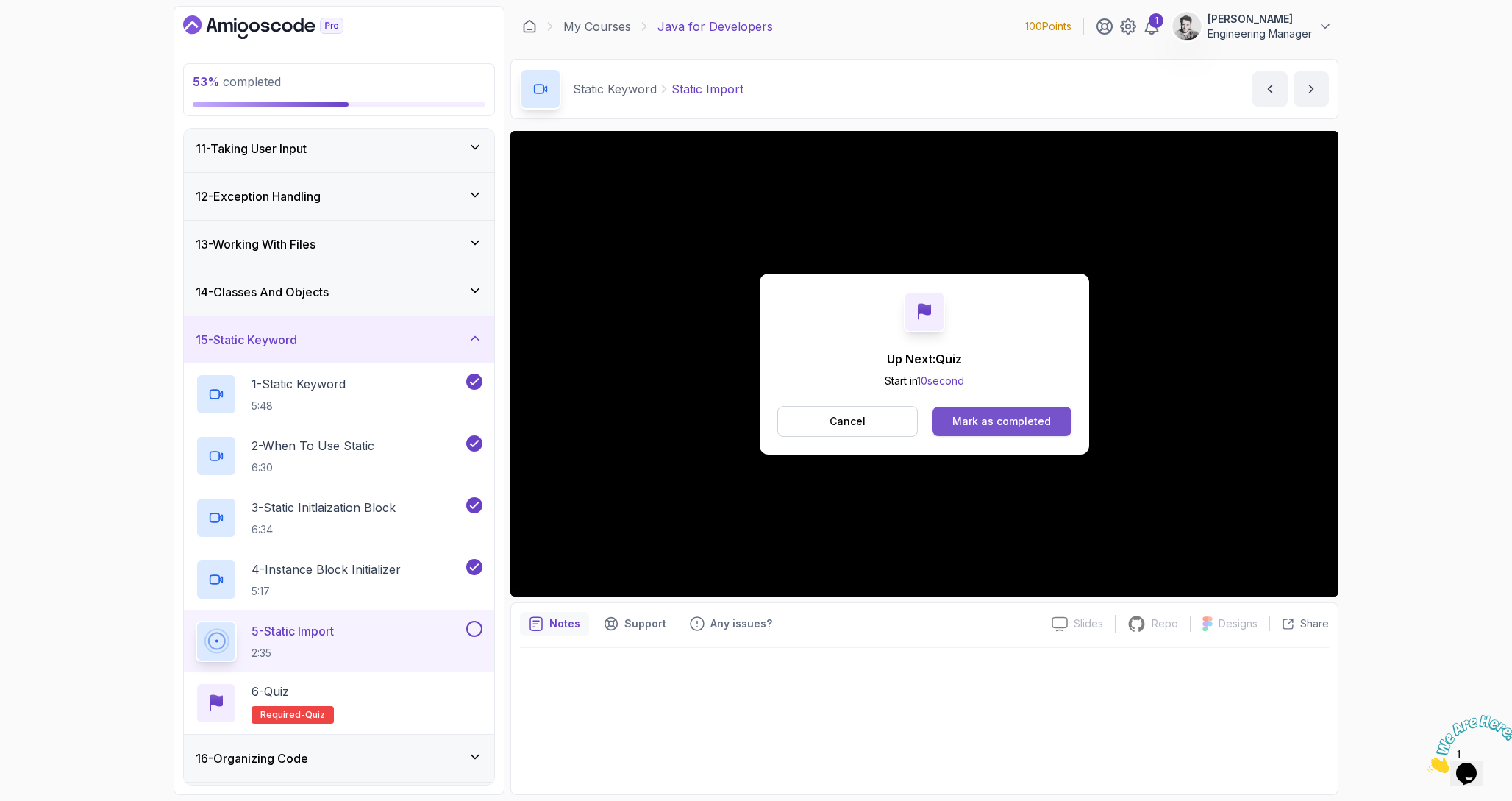
click at [1029, 412] on button "Mark as completed" at bounding box center [1002, 421] width 139 height 29
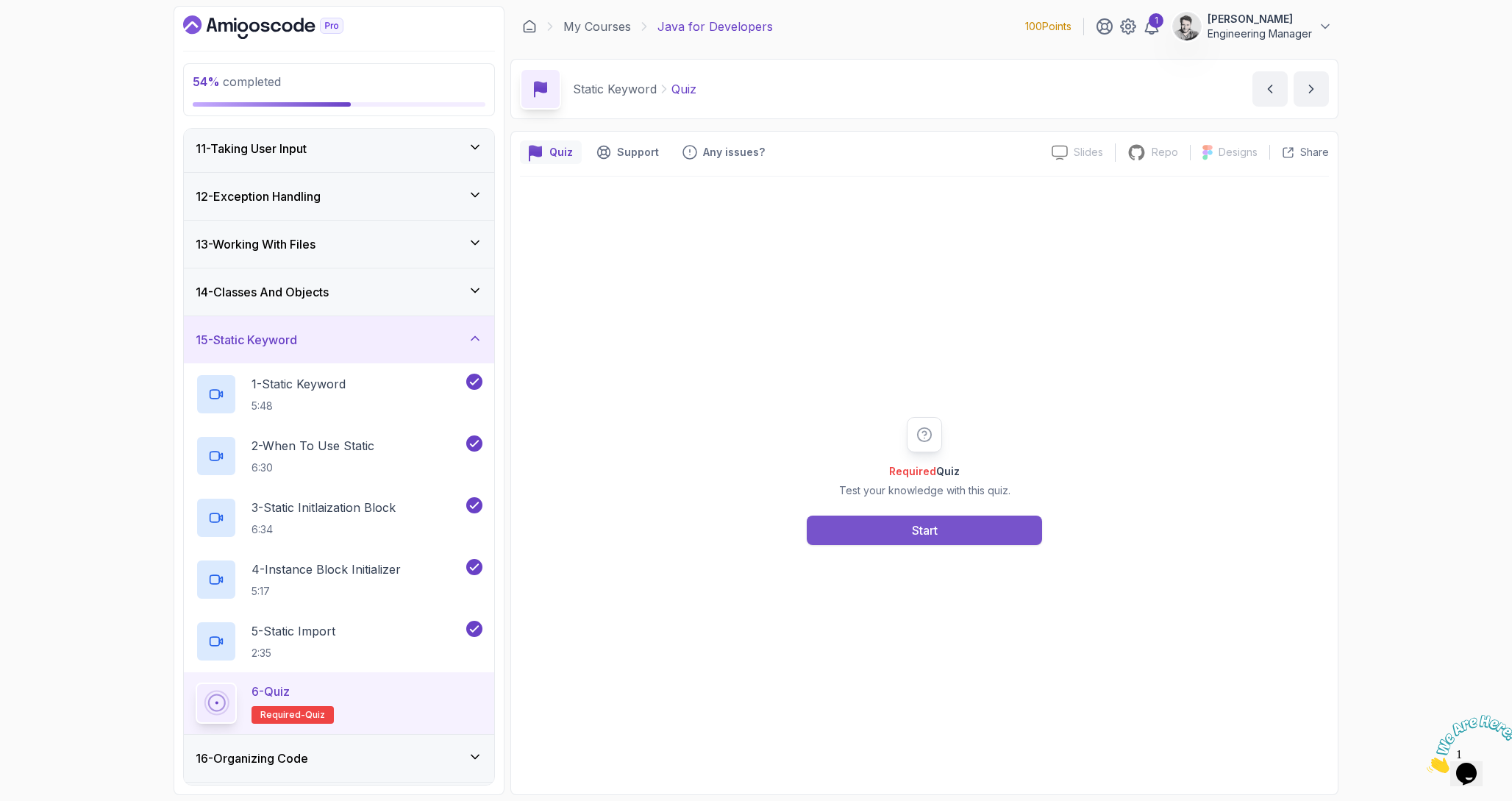
click at [948, 523] on button "Start" at bounding box center [925, 530] width 236 height 29
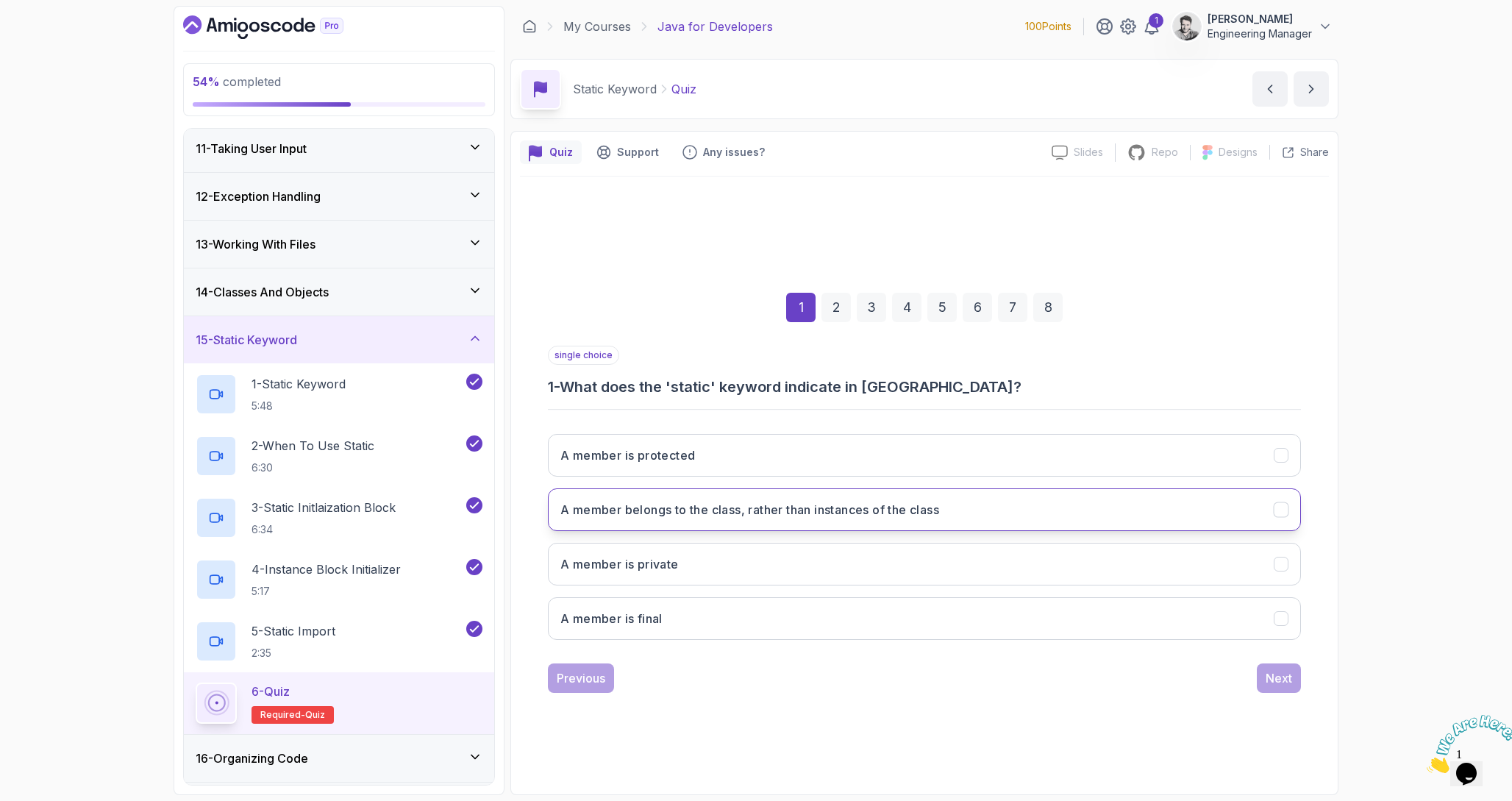
click at [632, 510] on h3 "A member belongs to the class, rather than instances of the class" at bounding box center [749, 509] width 378 height 18
click at [1270, 679] on div "Next" at bounding box center [1279, 678] width 27 height 18
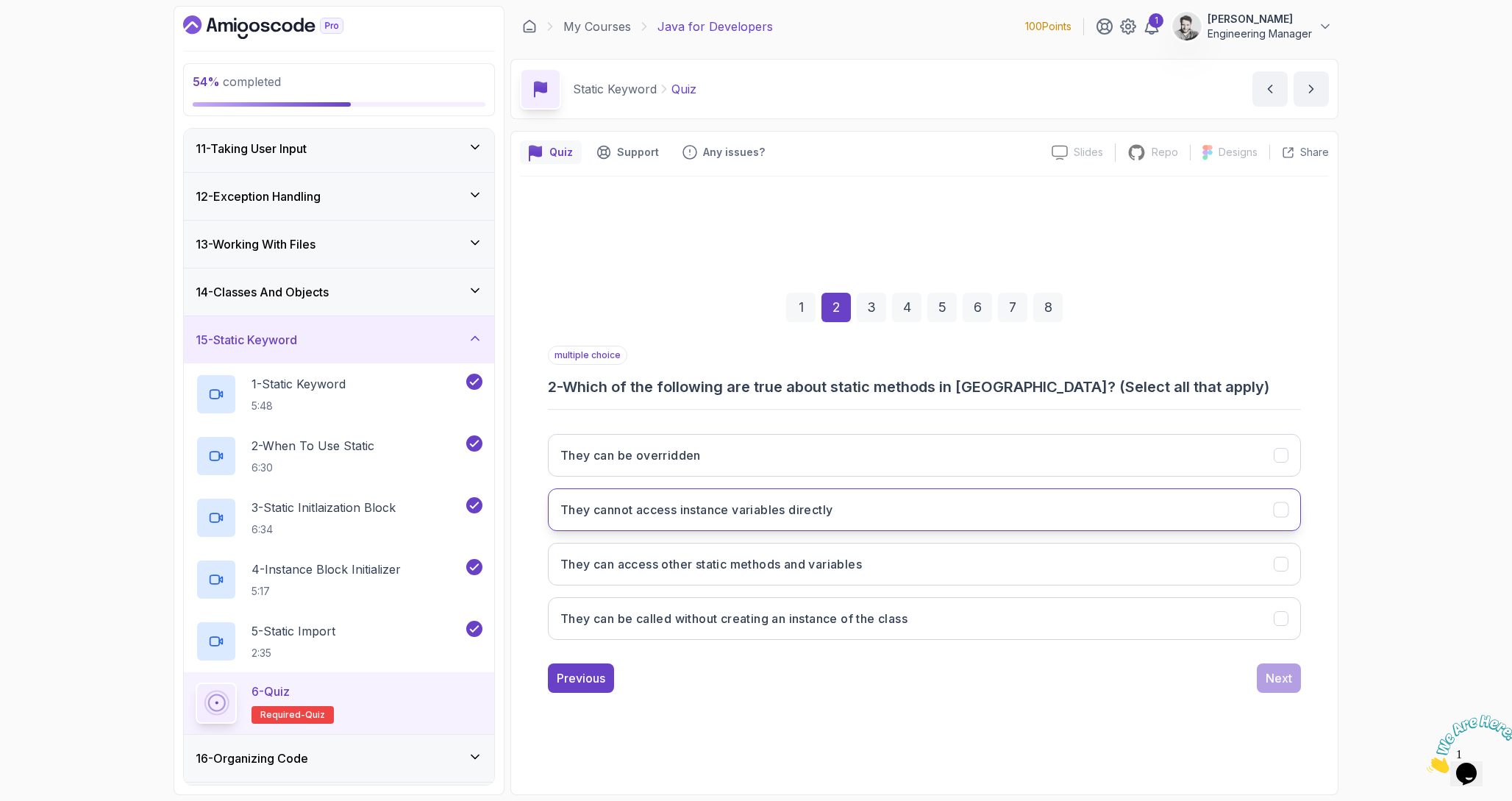
click at [889, 513] on button "They cannot access instance variables directly" at bounding box center [924, 509] width 753 height 43
click at [925, 560] on button "They can access other static methods and variables" at bounding box center [924, 564] width 753 height 43
click at [977, 617] on button "They can be called without creating an instance of the class" at bounding box center [924, 618] width 753 height 43
click at [1288, 678] on div "Next" at bounding box center [1279, 678] width 27 height 18
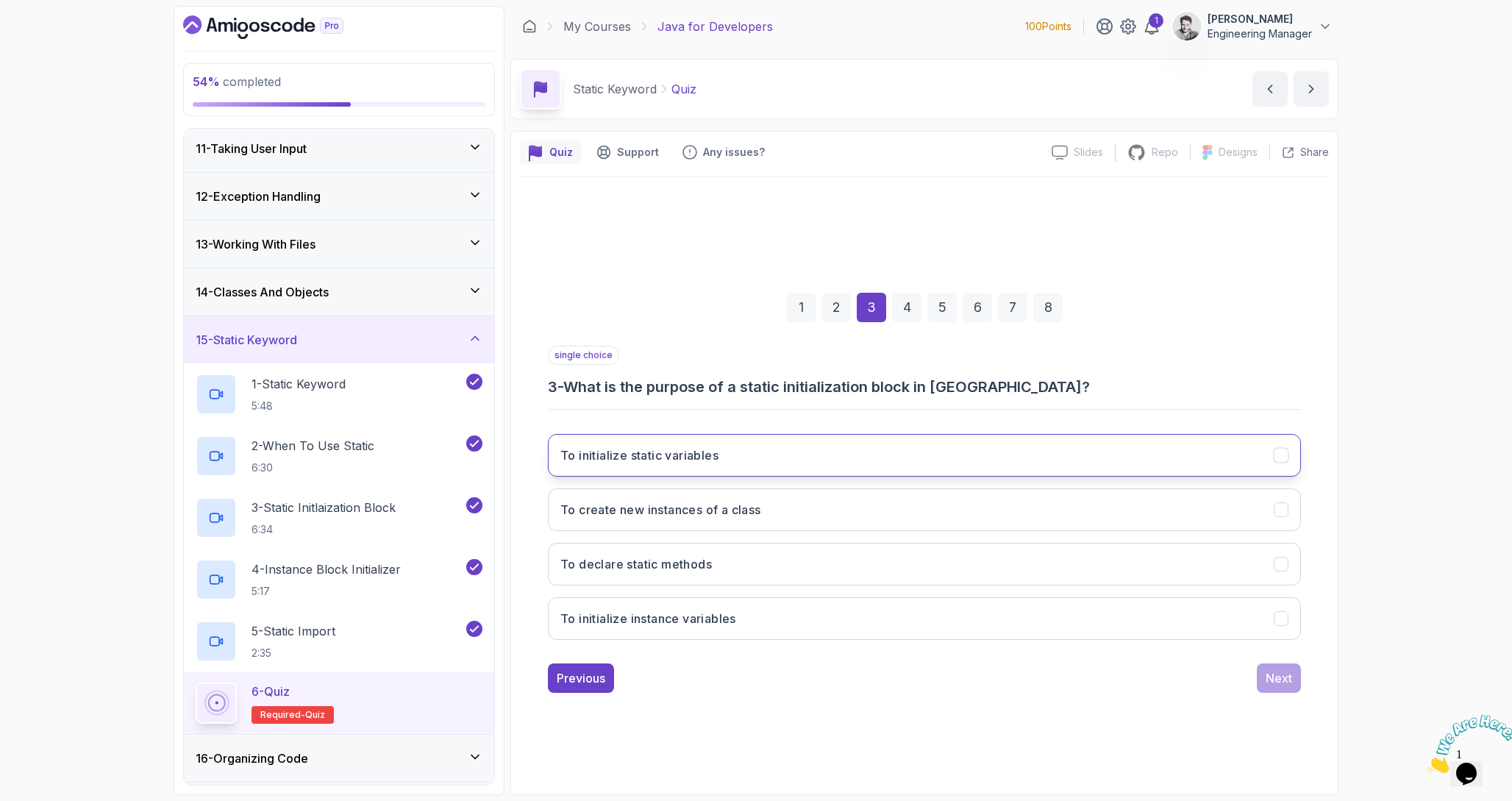
click at [752, 452] on button "To initialize static variables" at bounding box center [924, 455] width 753 height 43
click at [1286, 688] on button "Next" at bounding box center [1279, 678] width 44 height 29
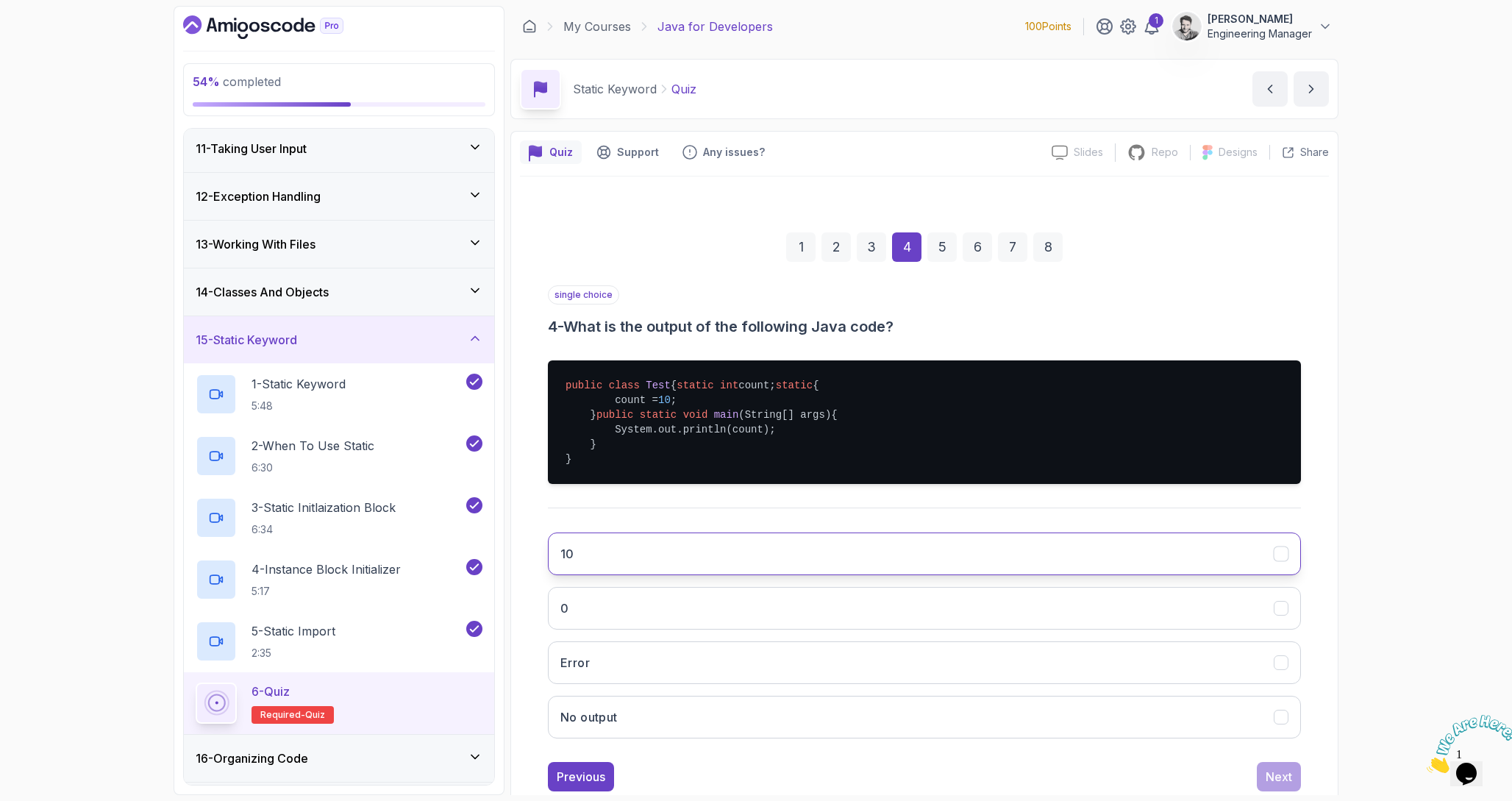
click at [780, 575] on button "10" at bounding box center [924, 554] width 753 height 43
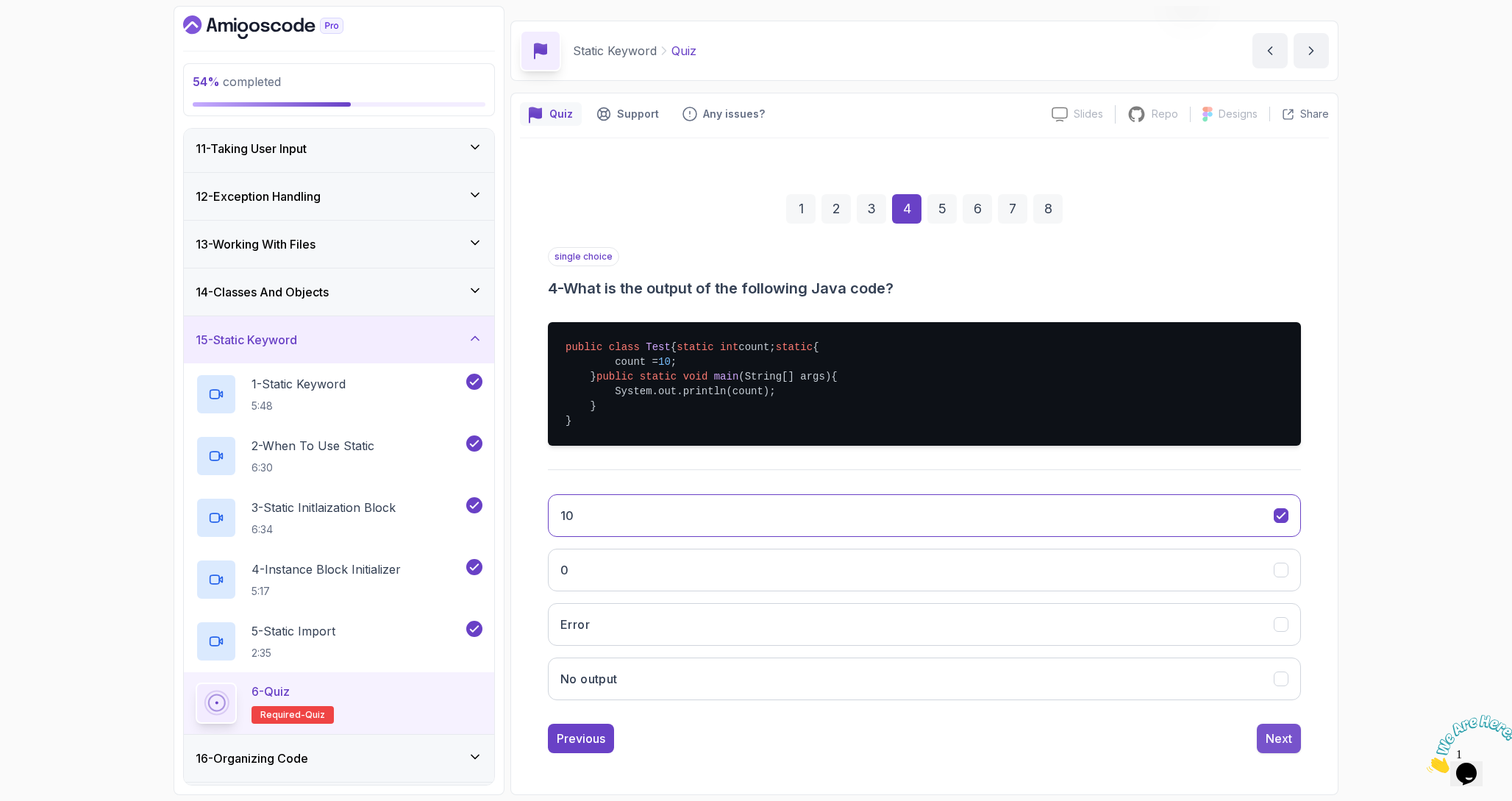
click at [1294, 744] on button "Next" at bounding box center [1279, 738] width 44 height 29
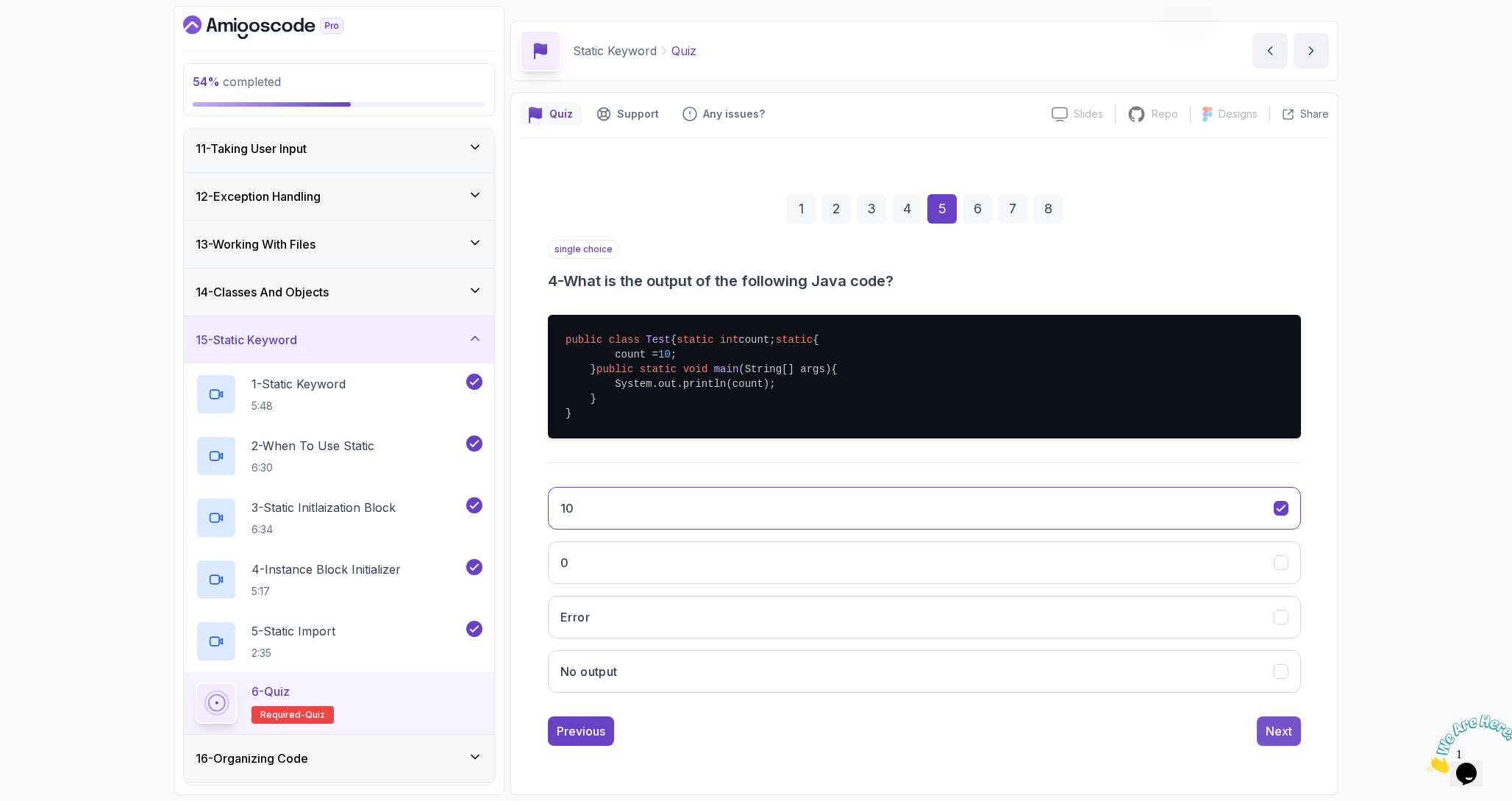
scroll to position [0, 0]
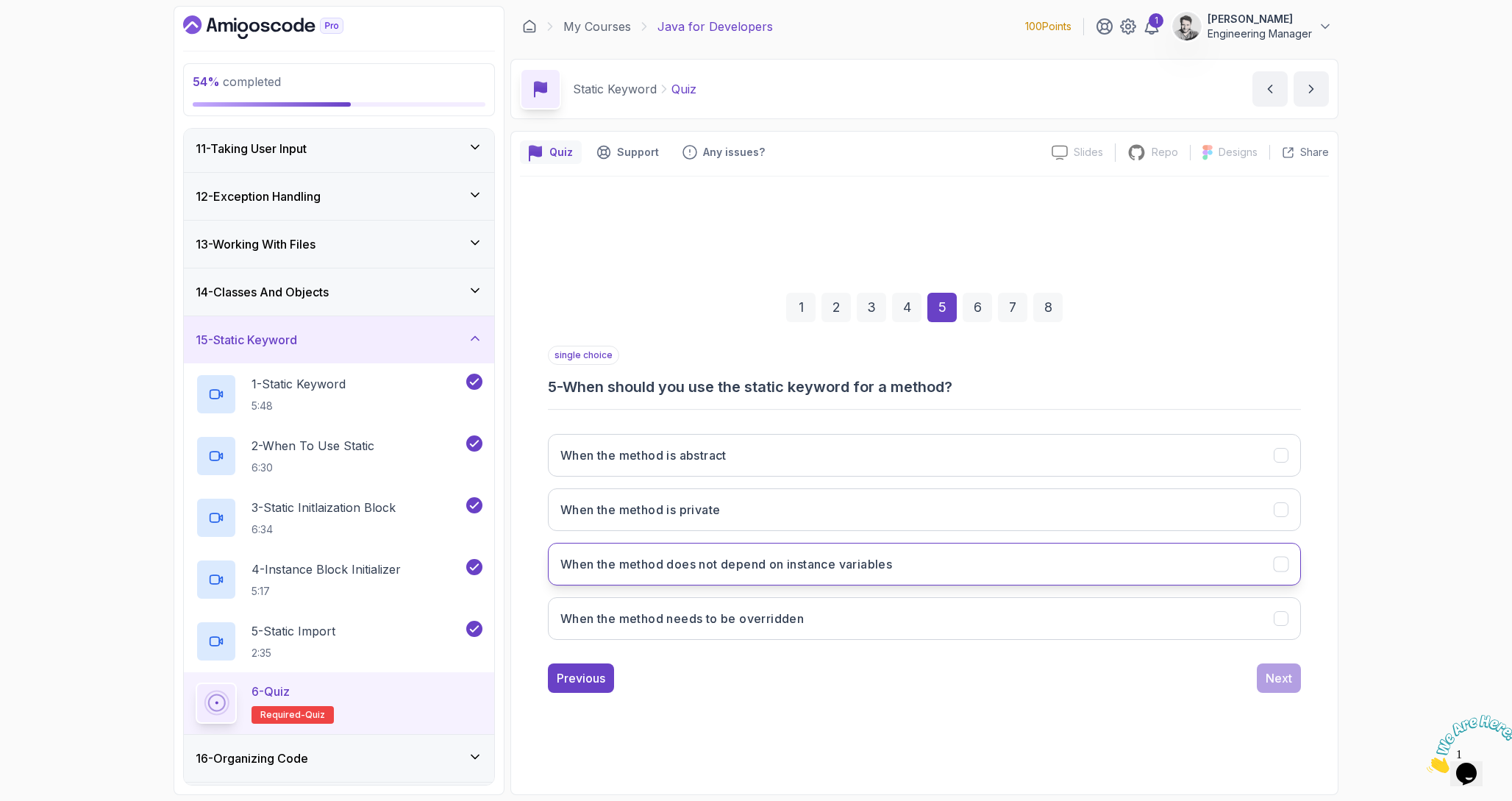
click at [923, 562] on button "When the method does not depend on instance variables" at bounding box center [924, 564] width 753 height 43
click at [1273, 687] on button "Next" at bounding box center [1279, 678] width 44 height 29
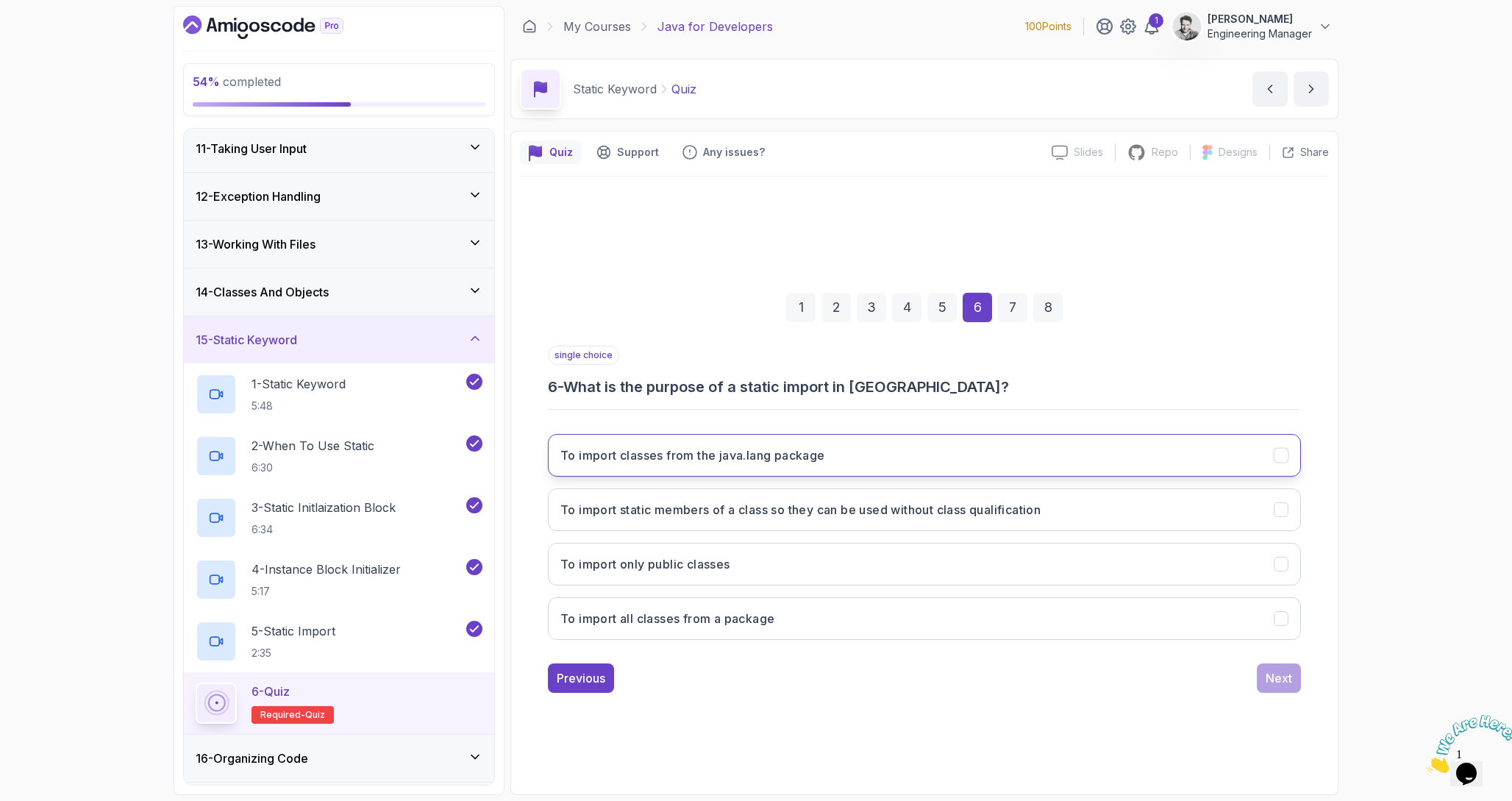
click at [891, 451] on button "To import classes from the java.lang package" at bounding box center [924, 455] width 753 height 43
click at [1000, 505] on h3 "To import static members of a class so they can be used without class qualifica…" at bounding box center [800, 509] width 480 height 18
click at [1002, 450] on button "To import classes from the java.lang package" at bounding box center [924, 455] width 753 height 43
click at [1071, 493] on button "To import static members of a class so they can be used without class qualifica…" at bounding box center [924, 509] width 753 height 43
click at [1284, 685] on div "Next" at bounding box center [1279, 678] width 27 height 18
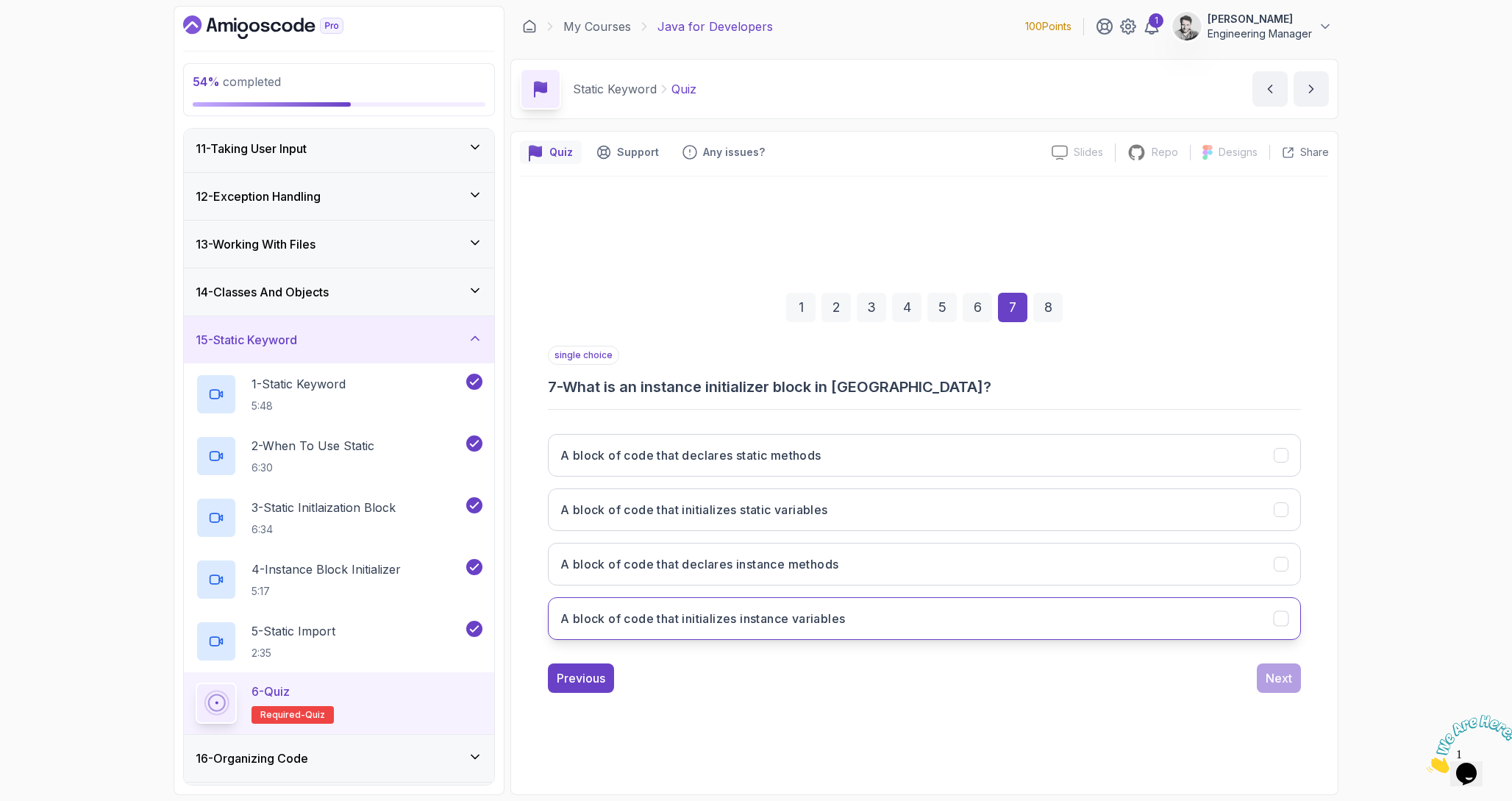
click at [991, 614] on button "A block of code that initializes instance variables" at bounding box center [924, 618] width 753 height 43
click at [1282, 673] on div "Next" at bounding box center [1279, 678] width 27 height 18
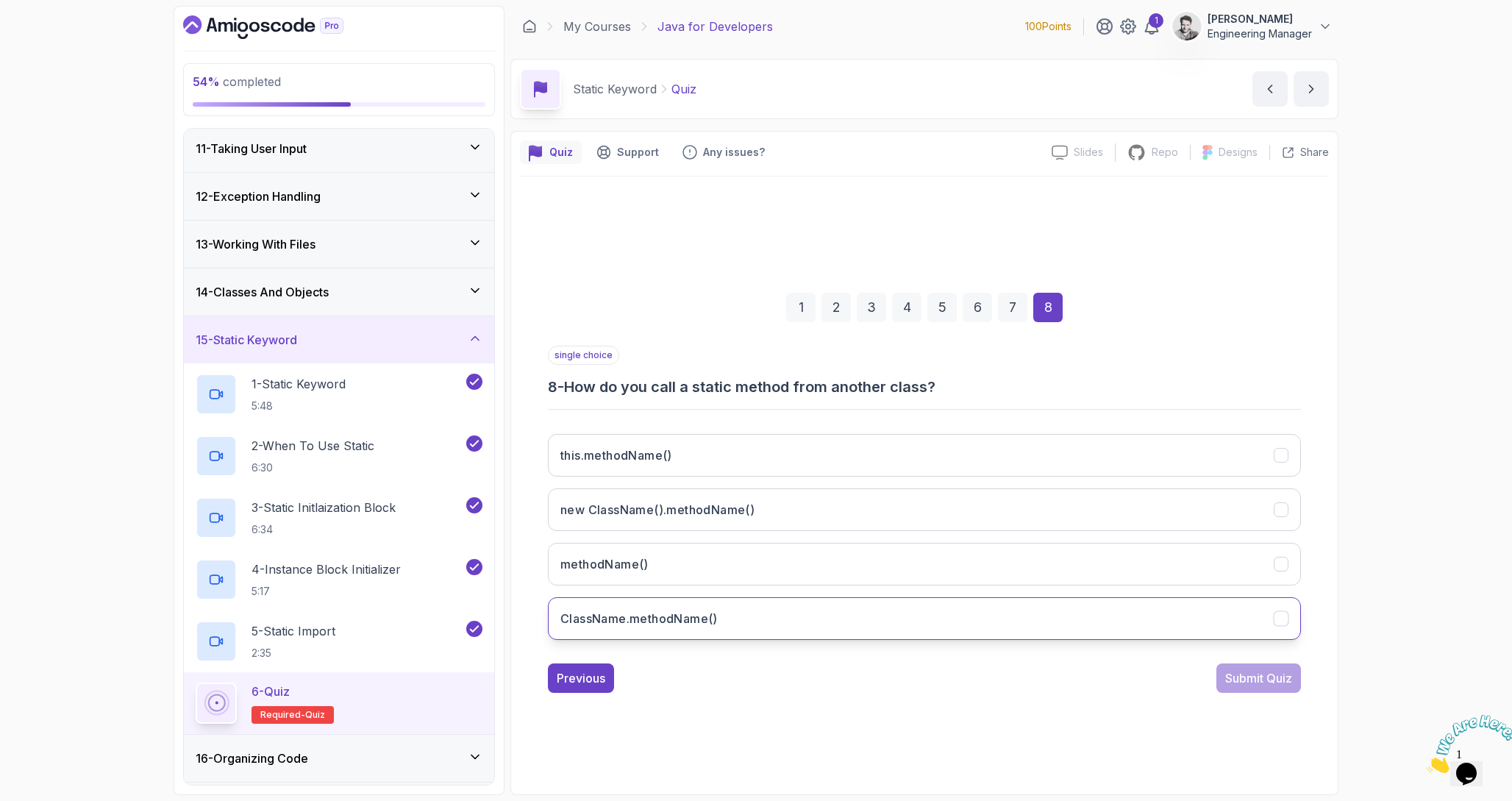
click at [836, 613] on button "ClassName.methodName()" at bounding box center [924, 618] width 753 height 43
click at [1269, 694] on div "1 2 3 4 5 6 7 8 single choice 8 - How do you call a static method from another …" at bounding box center [924, 481] width 809 height 447
click at [1261, 682] on div "Submit Quiz" at bounding box center [1258, 678] width 67 height 18
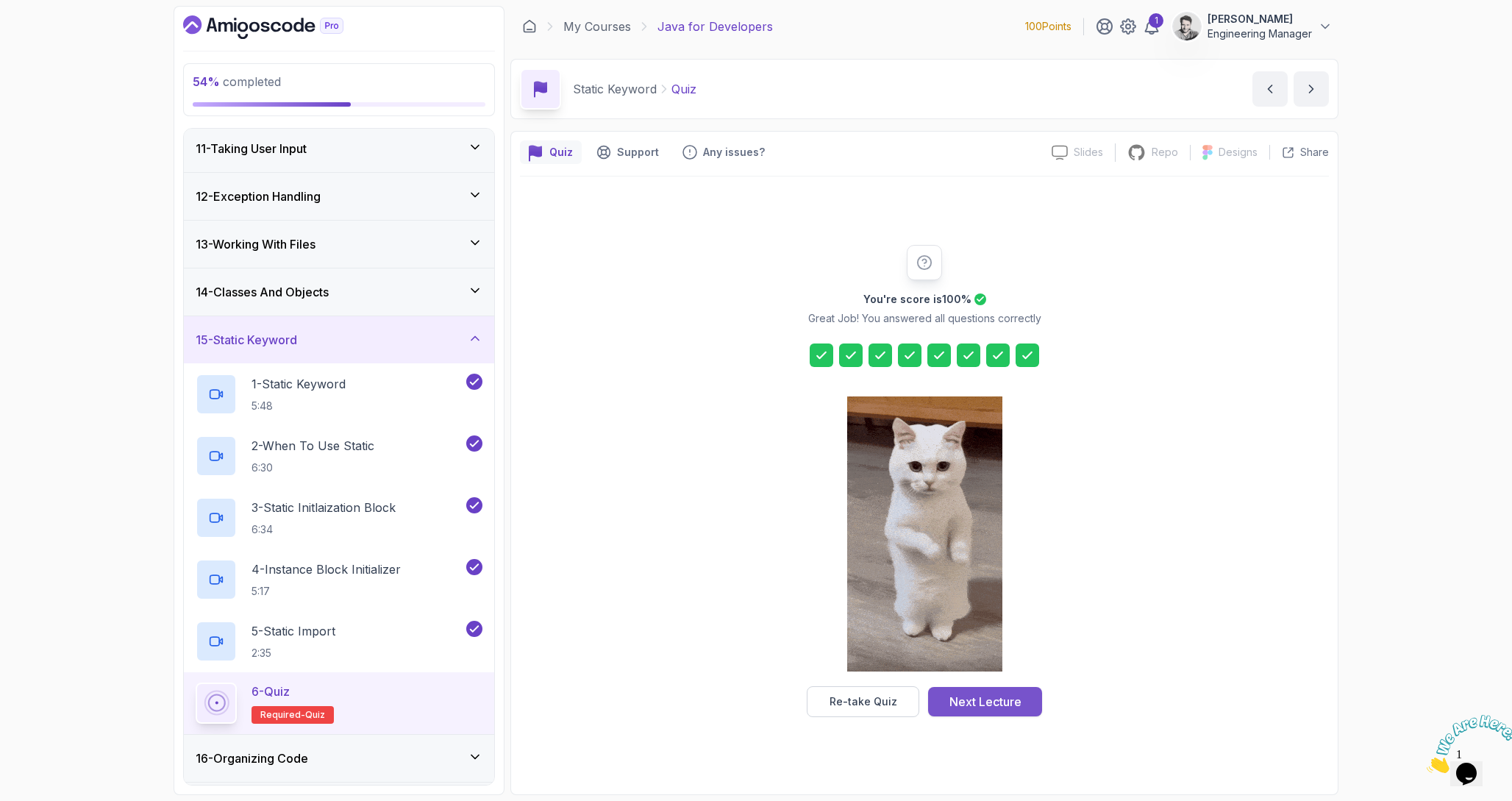
click at [986, 702] on div "Next Lecture" at bounding box center [986, 702] width 72 height 18
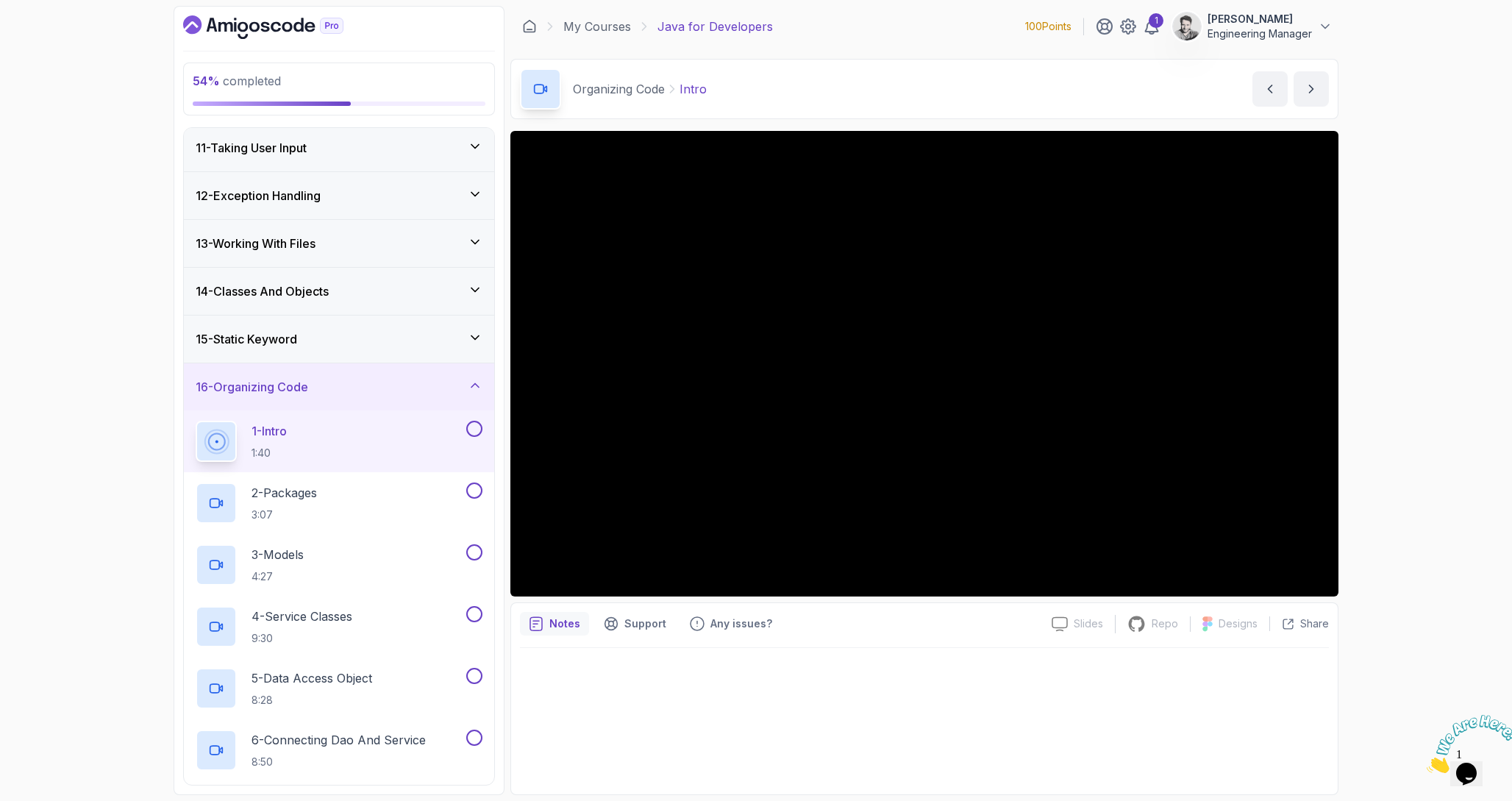
click at [211, 394] on h3 "16 - Organizing Code" at bounding box center [252, 387] width 113 height 18
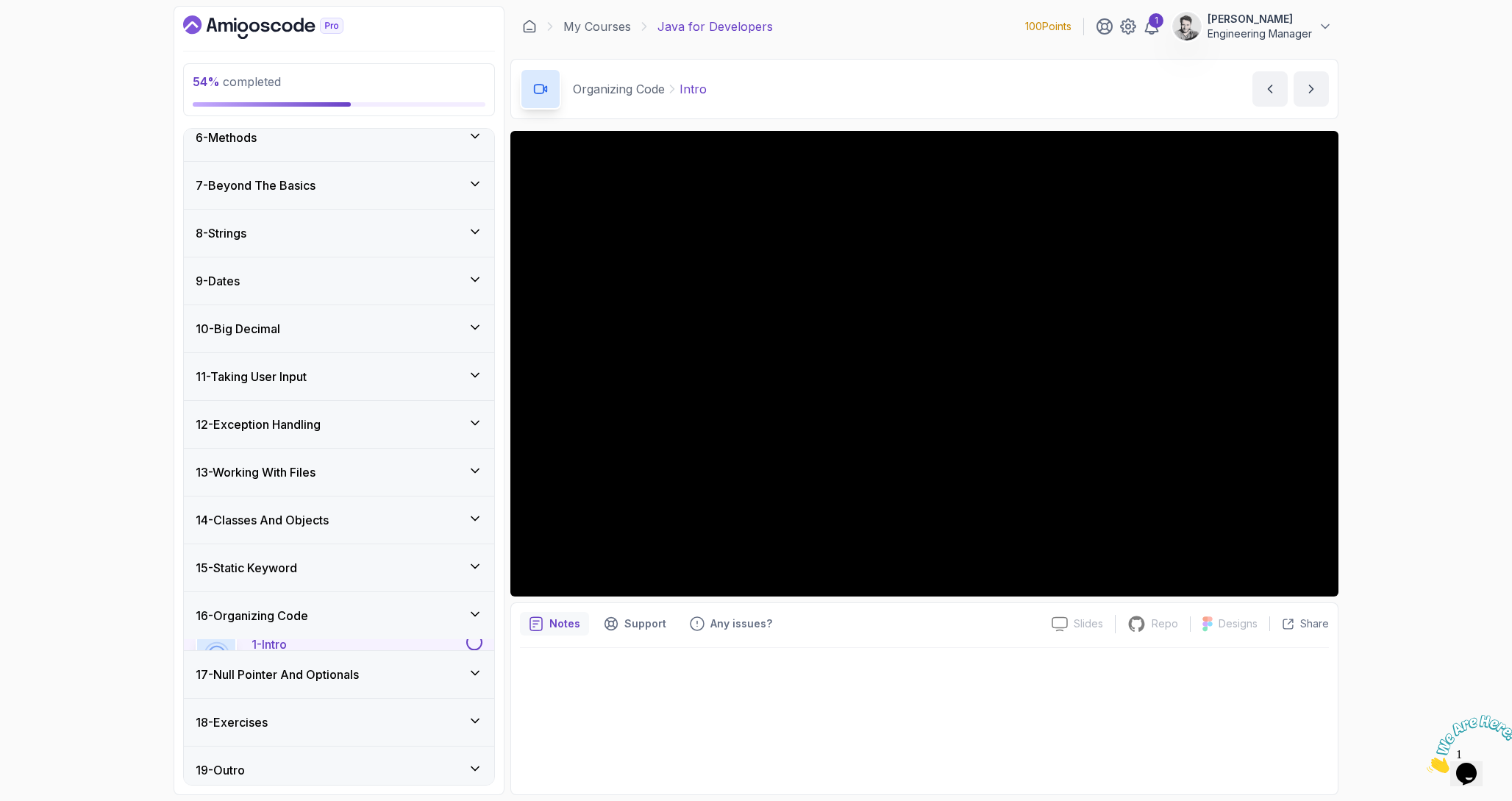
scroll to position [251, 0]
